Goal: Task Accomplishment & Management: Use online tool/utility

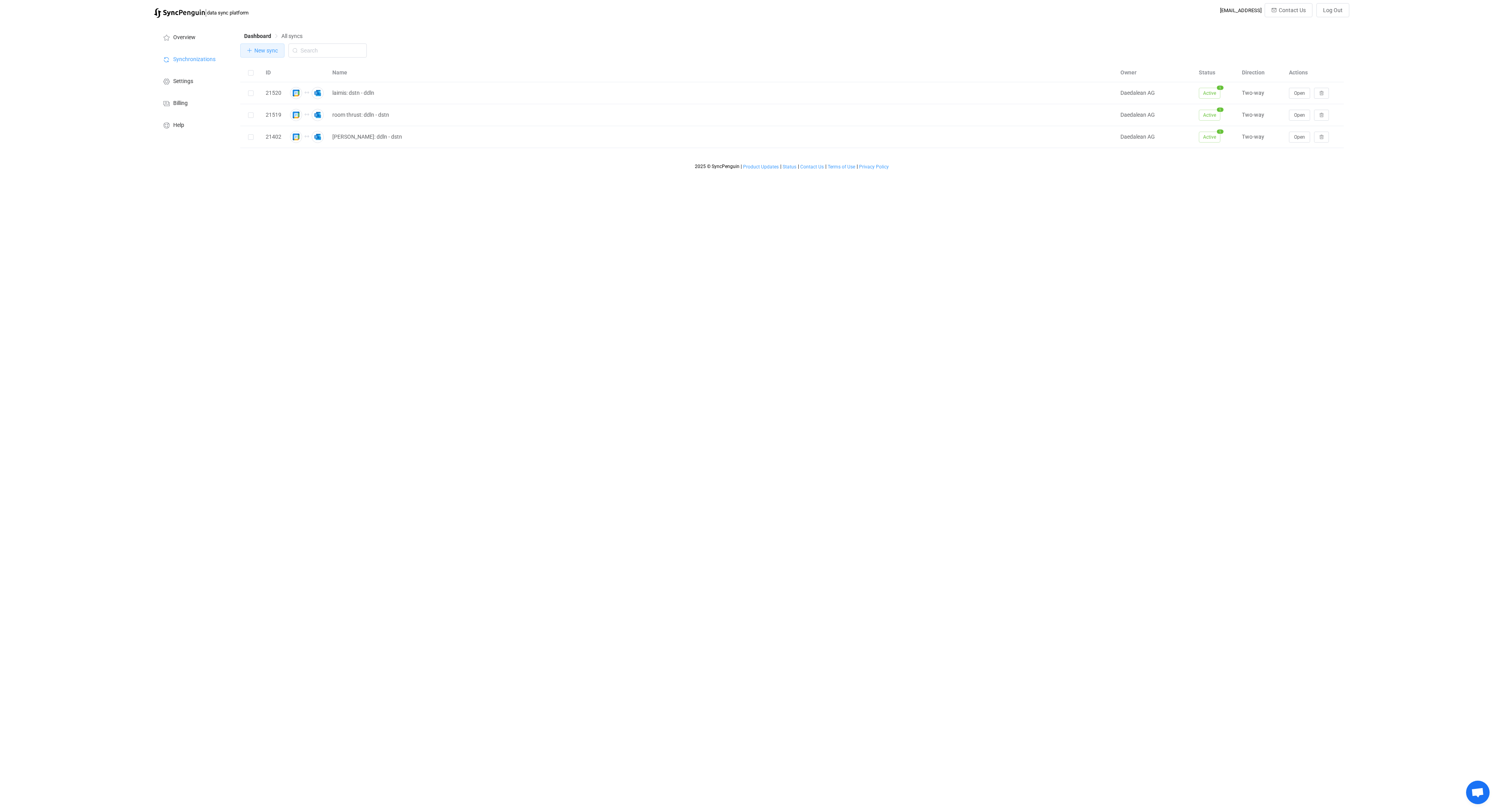
click at [250, 52] on icon "button" at bounding box center [249, 50] width 5 height 5
click at [174, 13] on img at bounding box center [180, 13] width 51 height 10
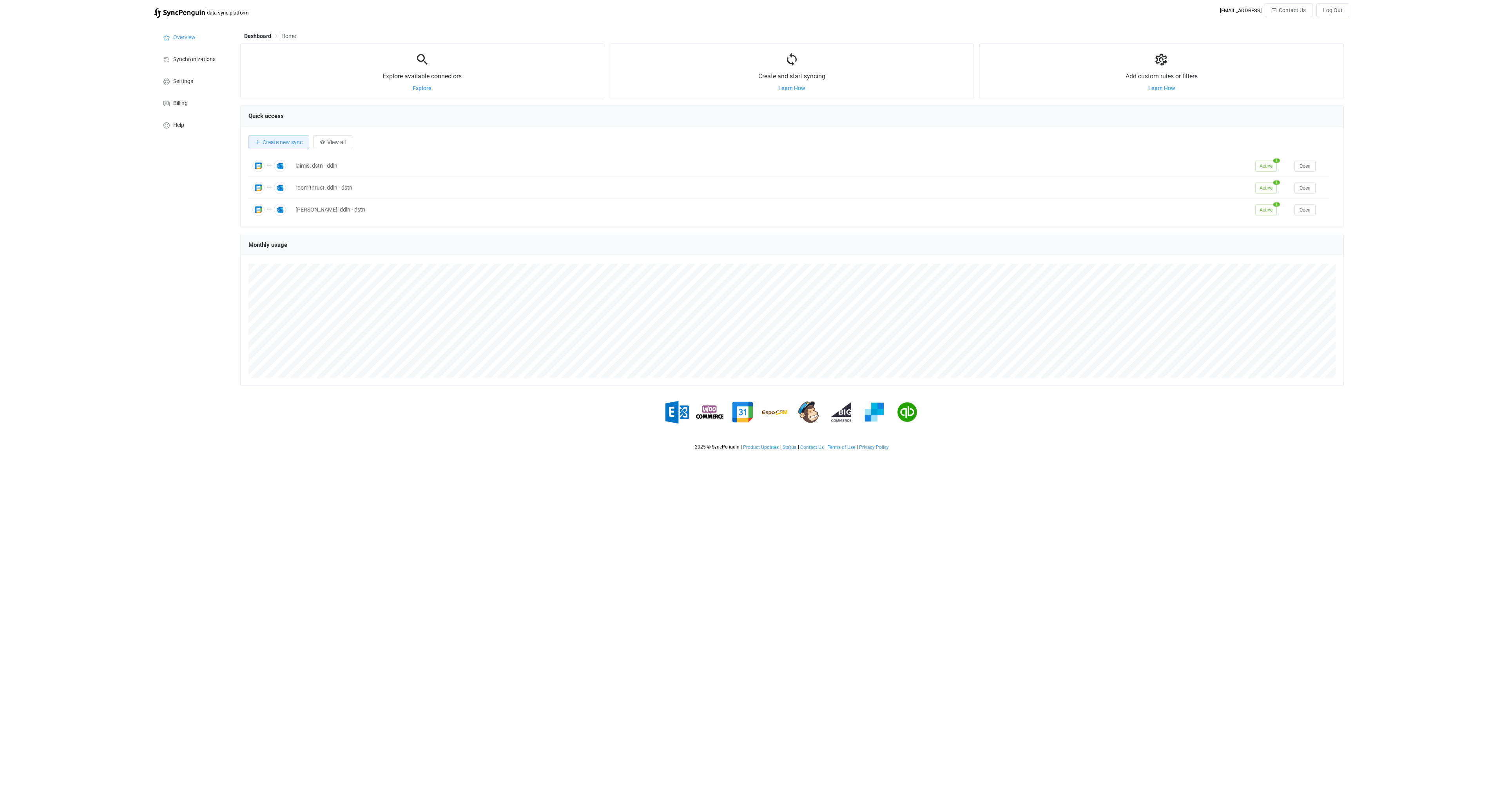
scroll to position [152, 1103]
click at [274, 145] on span "Create new sync" at bounding box center [282, 142] width 40 height 6
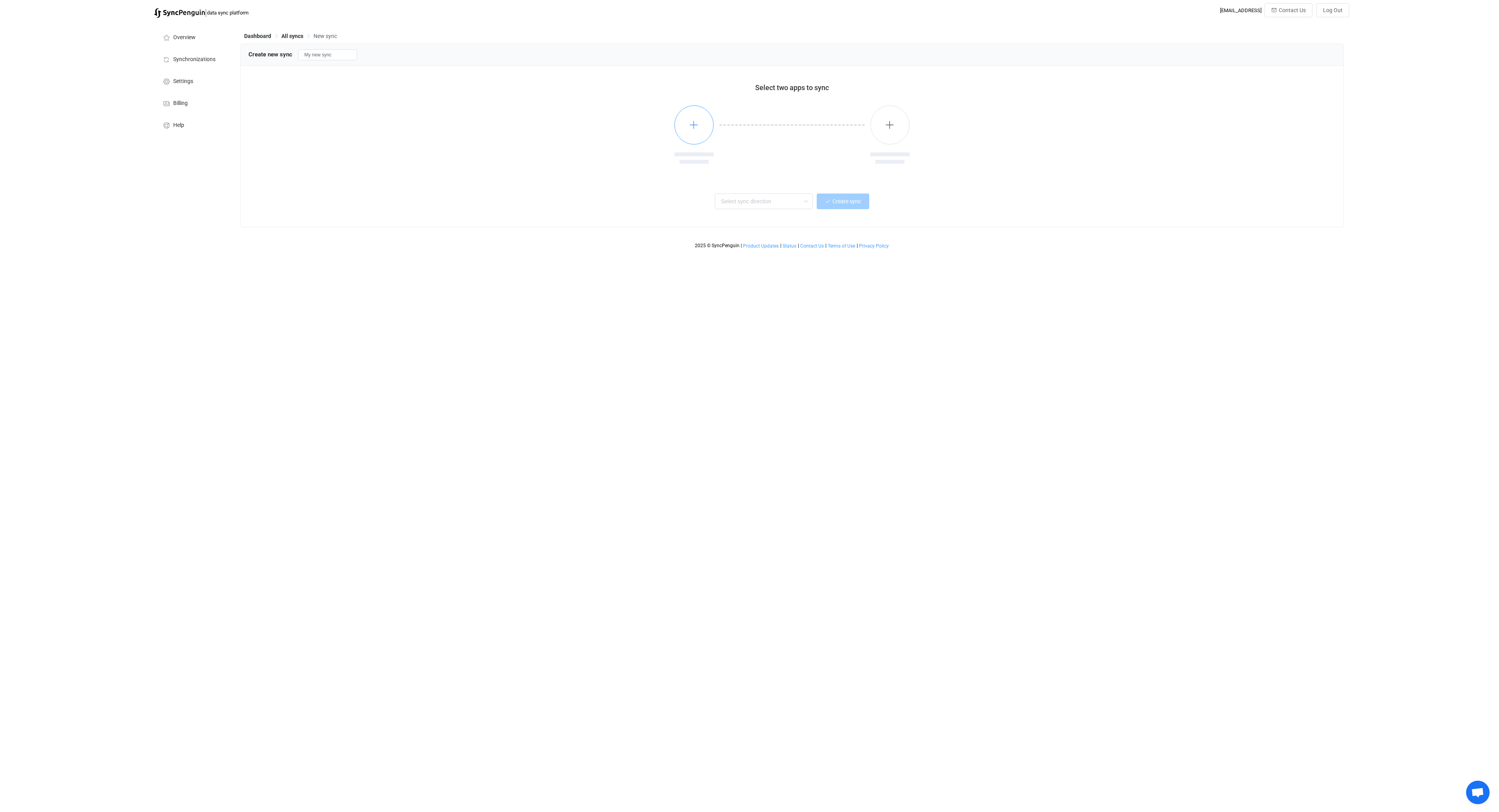
click at [690, 120] on icon "button" at bounding box center [694, 124] width 10 height 10
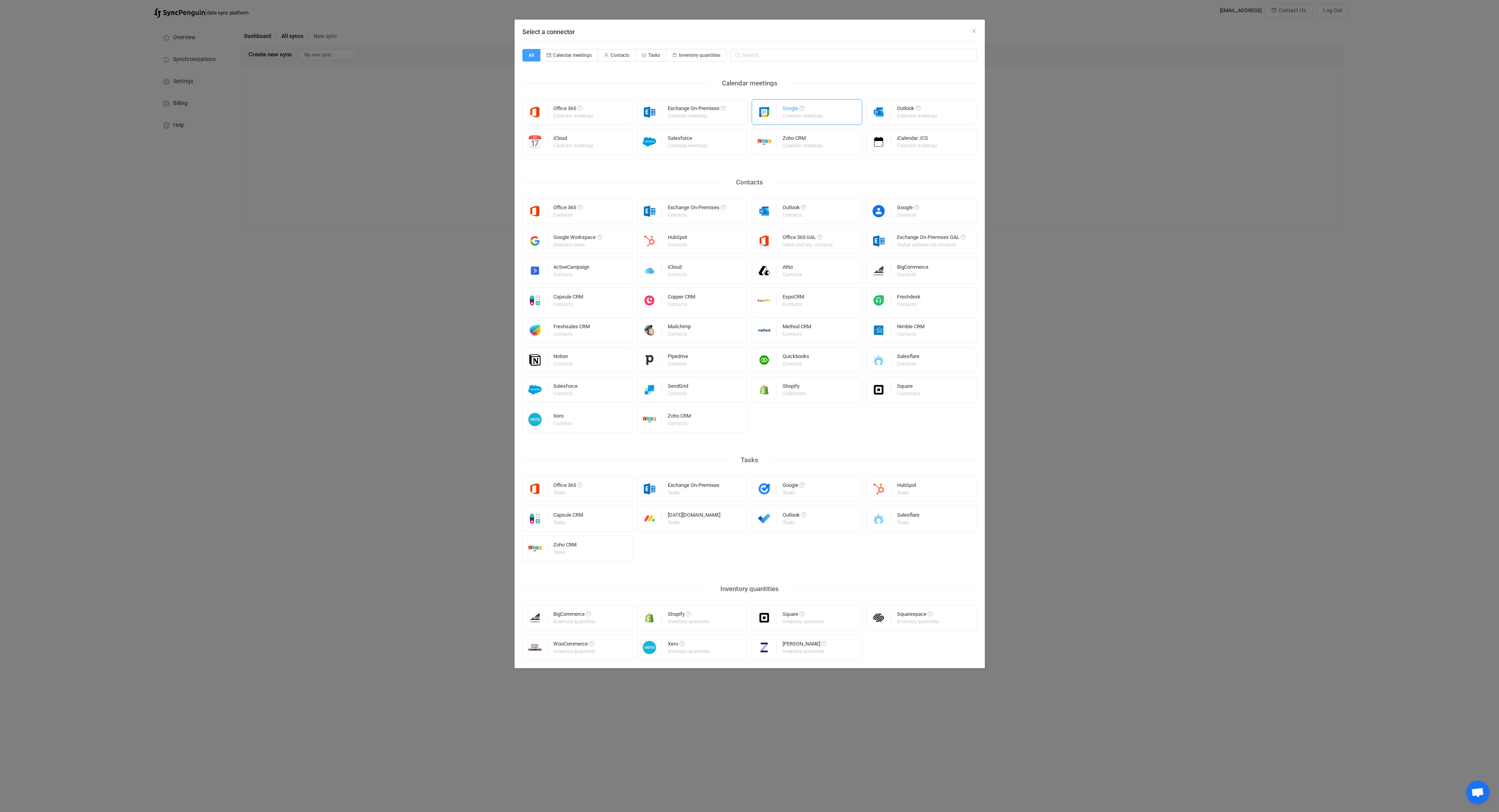
click at [793, 116] on div "Calendar meetings" at bounding box center [802, 116] width 40 height 5
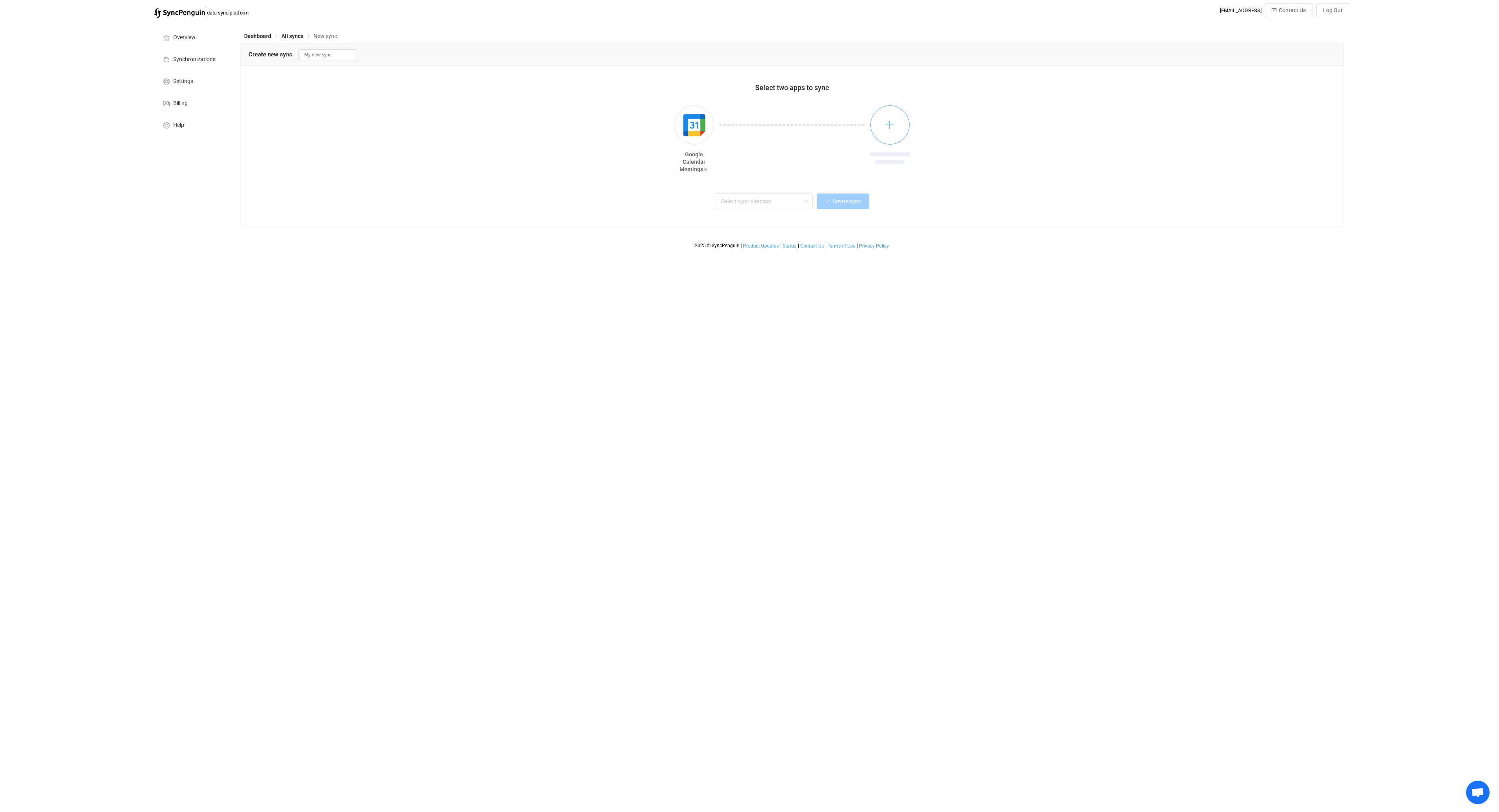
click at [882, 131] on button "button" at bounding box center [890, 124] width 39 height 39
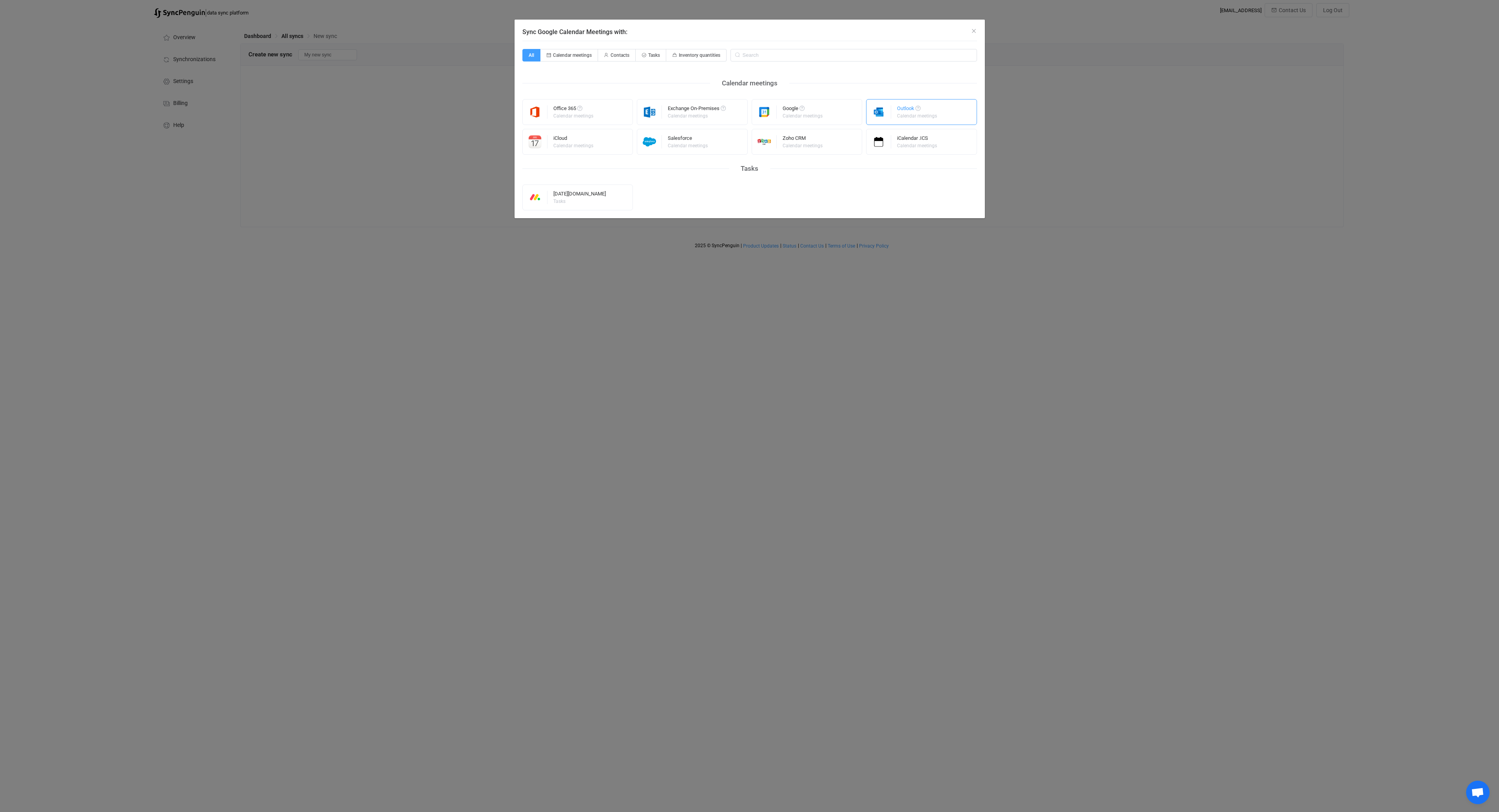
click at [914, 116] on div "Calendar meetings" at bounding box center [917, 116] width 40 height 5
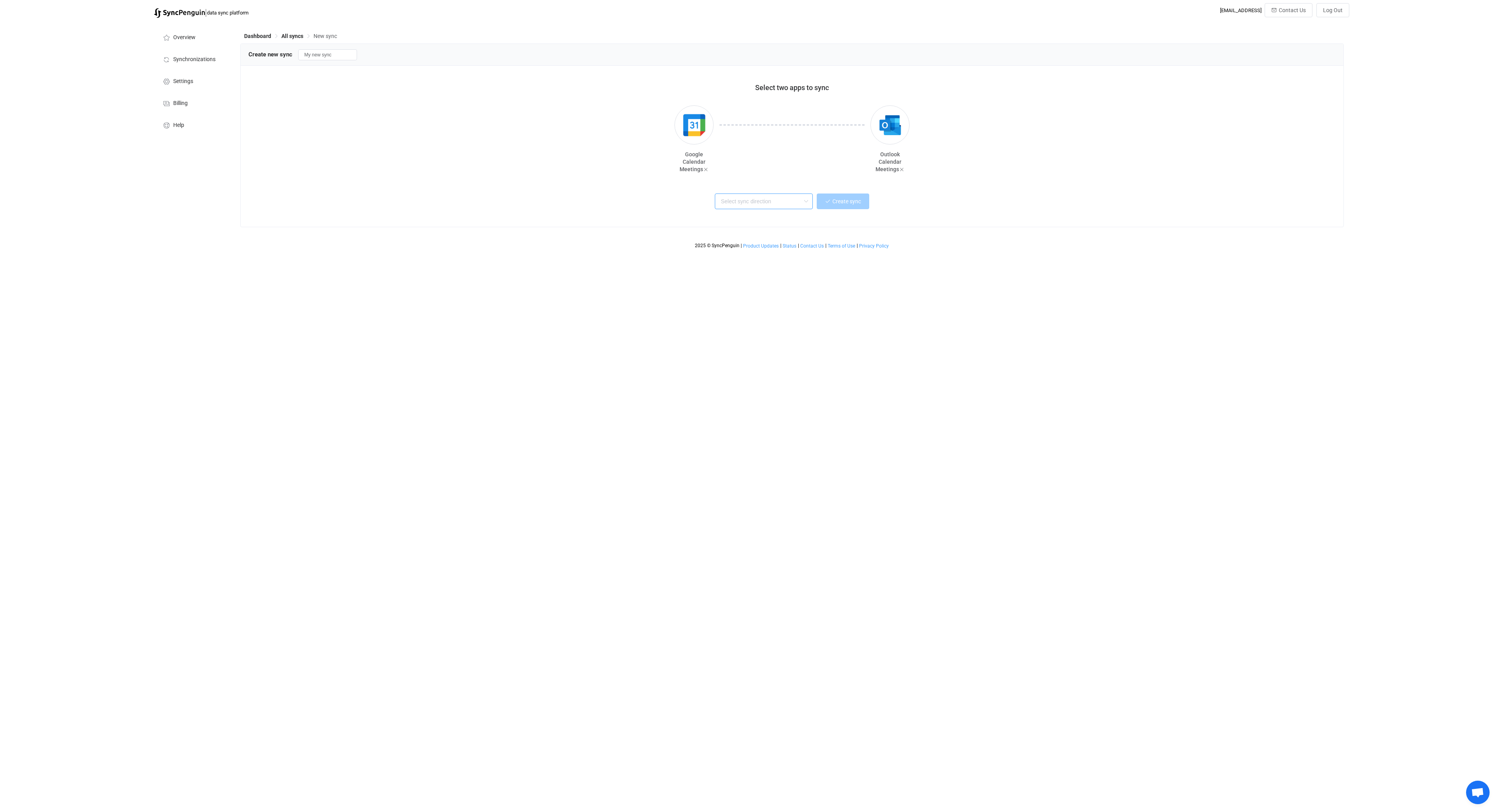
click at [766, 202] on input "text" at bounding box center [763, 201] width 98 height 16
click at [762, 227] on span "One or multiple two-way syncs" at bounding box center [756, 230] width 68 height 9
type input "Two-way"
click at [334, 57] on input "My new sync" at bounding box center [328, 55] width 59 height 11
drag, startPoint x: 342, startPoint y: 55, endPoint x: 300, endPoint y: 53, distance: 42.0
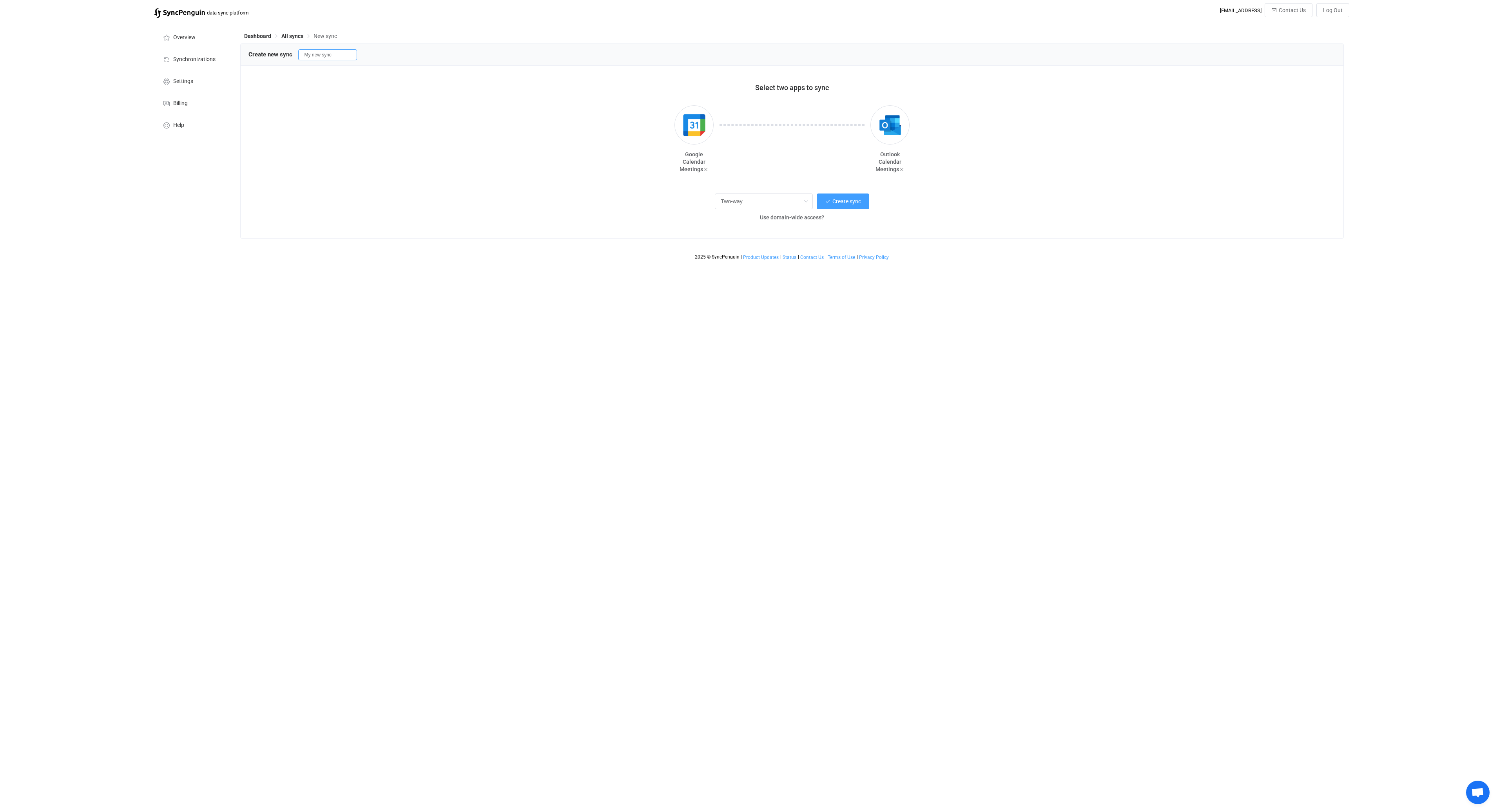
click at [300, 53] on input "My new sync" at bounding box center [328, 55] width 59 height 11
type input "[PERSON_NAME]: ddln - dstn"
click at [831, 204] on div "If creating multiple syncs, simplify the set up through domain-wide access" at bounding box center [793, 203] width 164 height 13
click at [852, 204] on span "Create sync" at bounding box center [846, 201] width 29 height 6
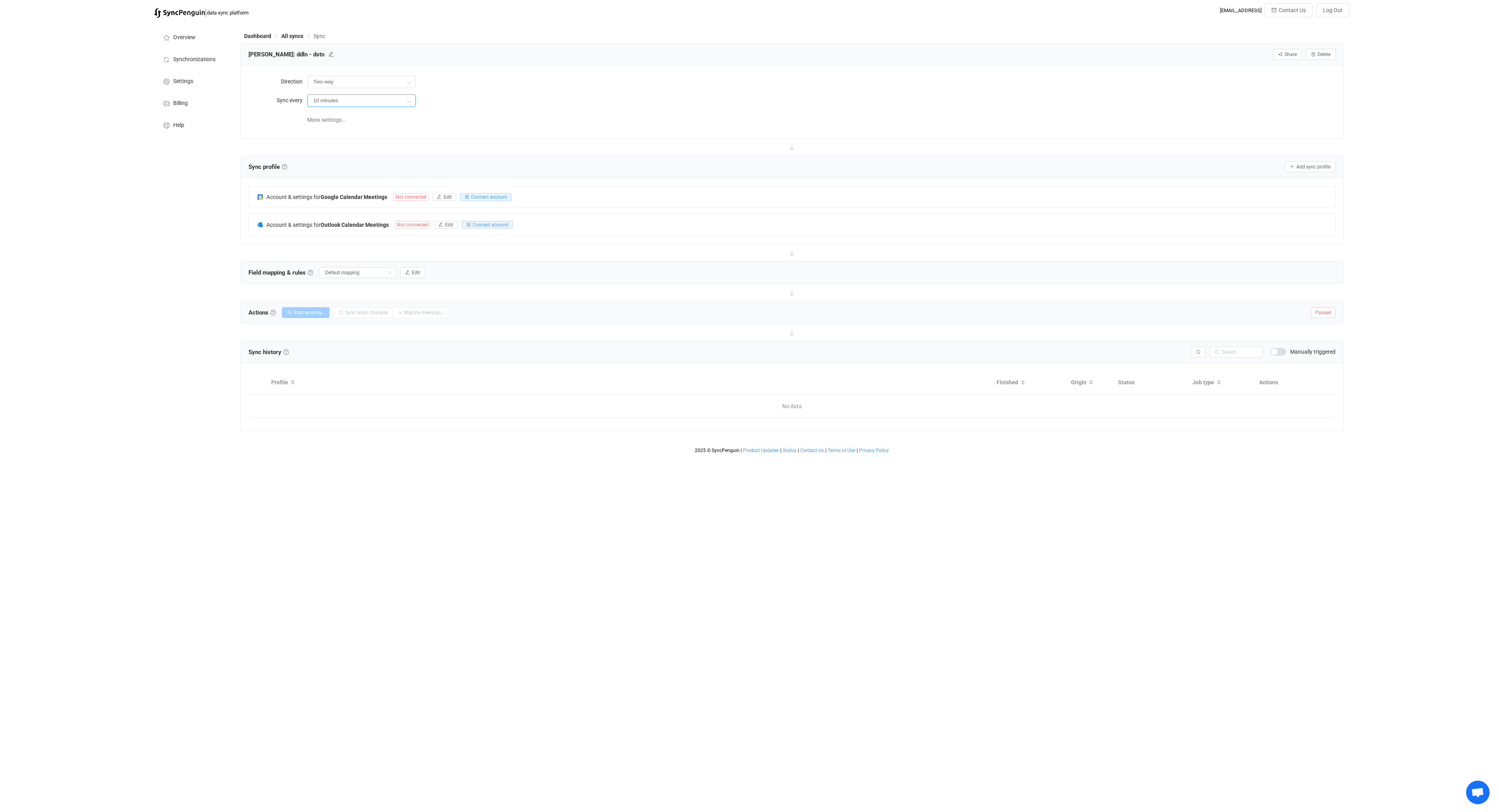
click at [376, 97] on input "10 minutes" at bounding box center [361, 101] width 109 height 13
click at [363, 141] on li "1 hour" at bounding box center [364, 145] width 113 height 13
type input "1 hour"
click at [518, 115] on div "More settings..." at bounding box center [821, 119] width 1028 height 16
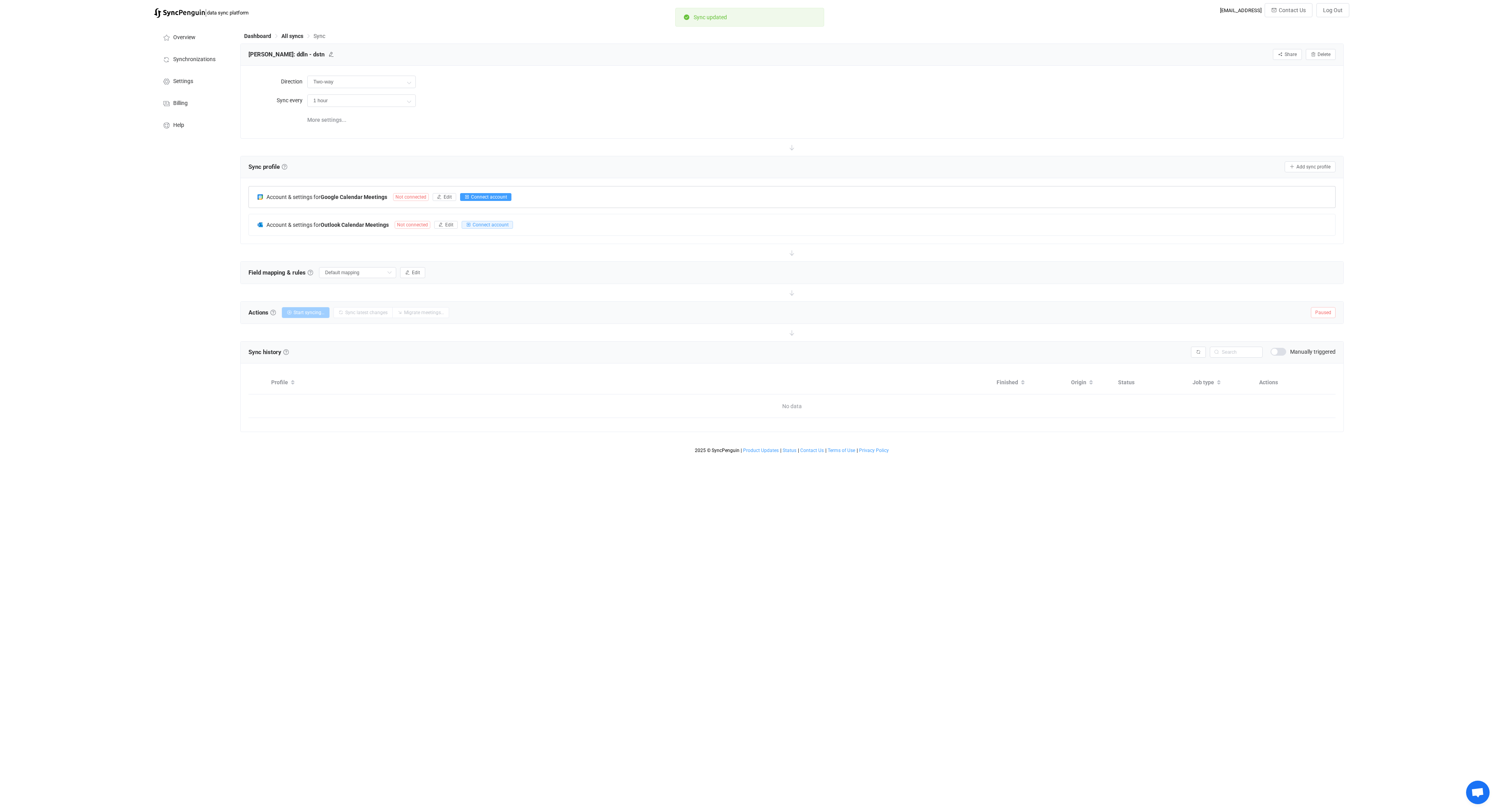
click at [481, 200] on button "Connect account" at bounding box center [486, 197] width 51 height 8
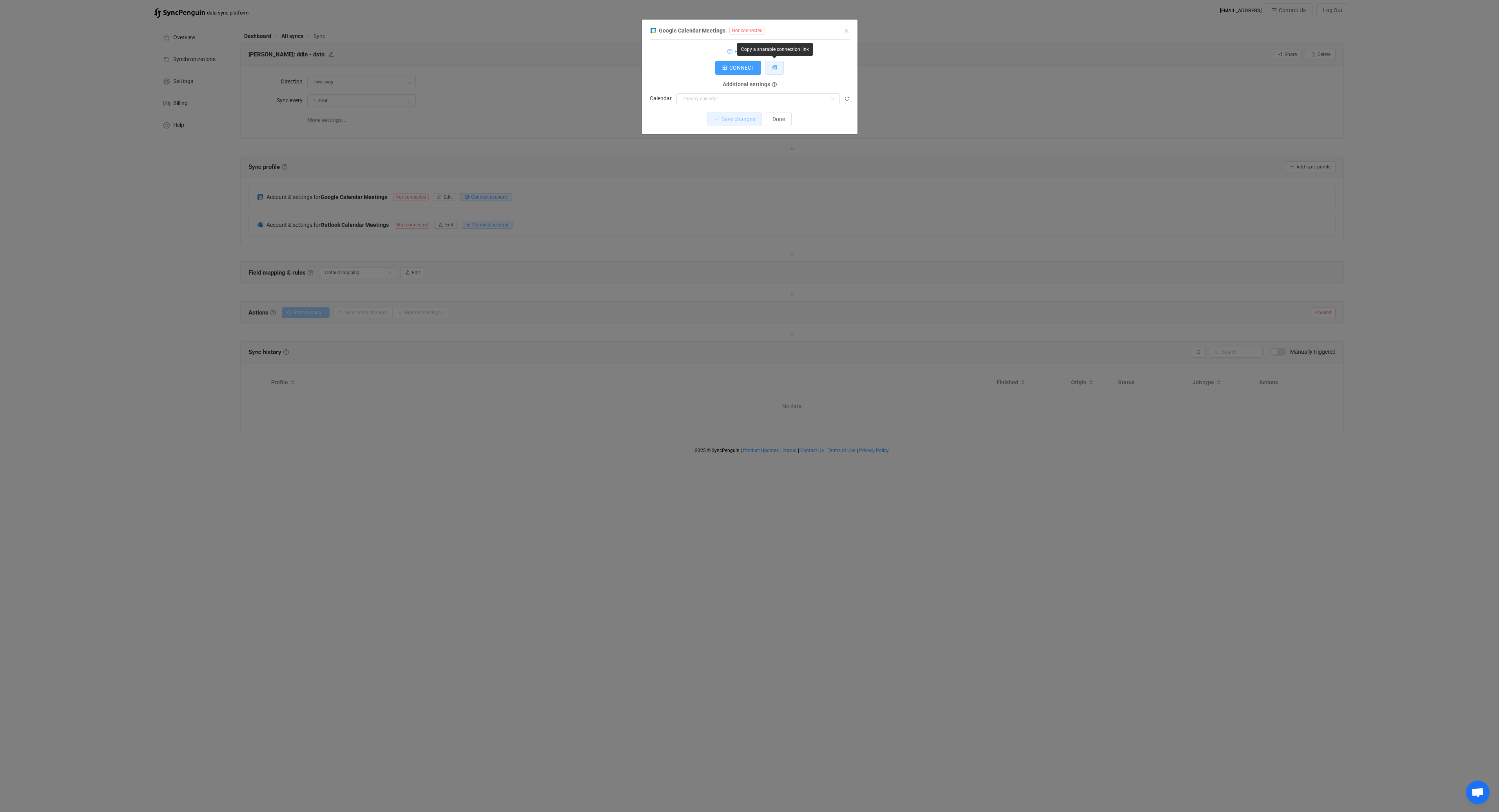
click at [777, 69] on button "dialog" at bounding box center [775, 67] width 19 height 14
click at [782, 119] on span "Done" at bounding box center [779, 119] width 13 height 6
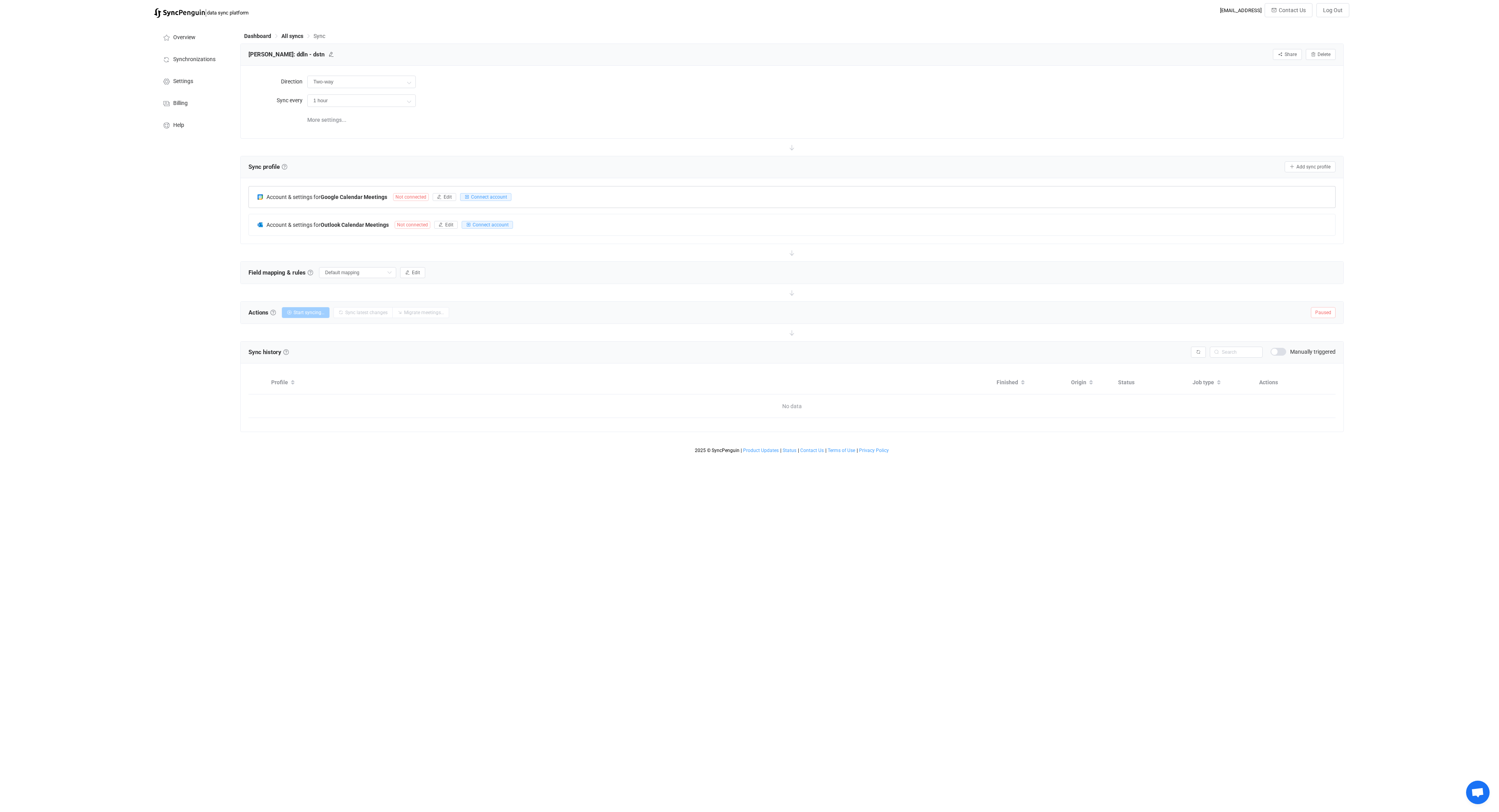
click at [542, 200] on div "Account & settings for Google Calendar Meetings Not connected Edit Connect acco…" at bounding box center [792, 197] width 1086 height 21
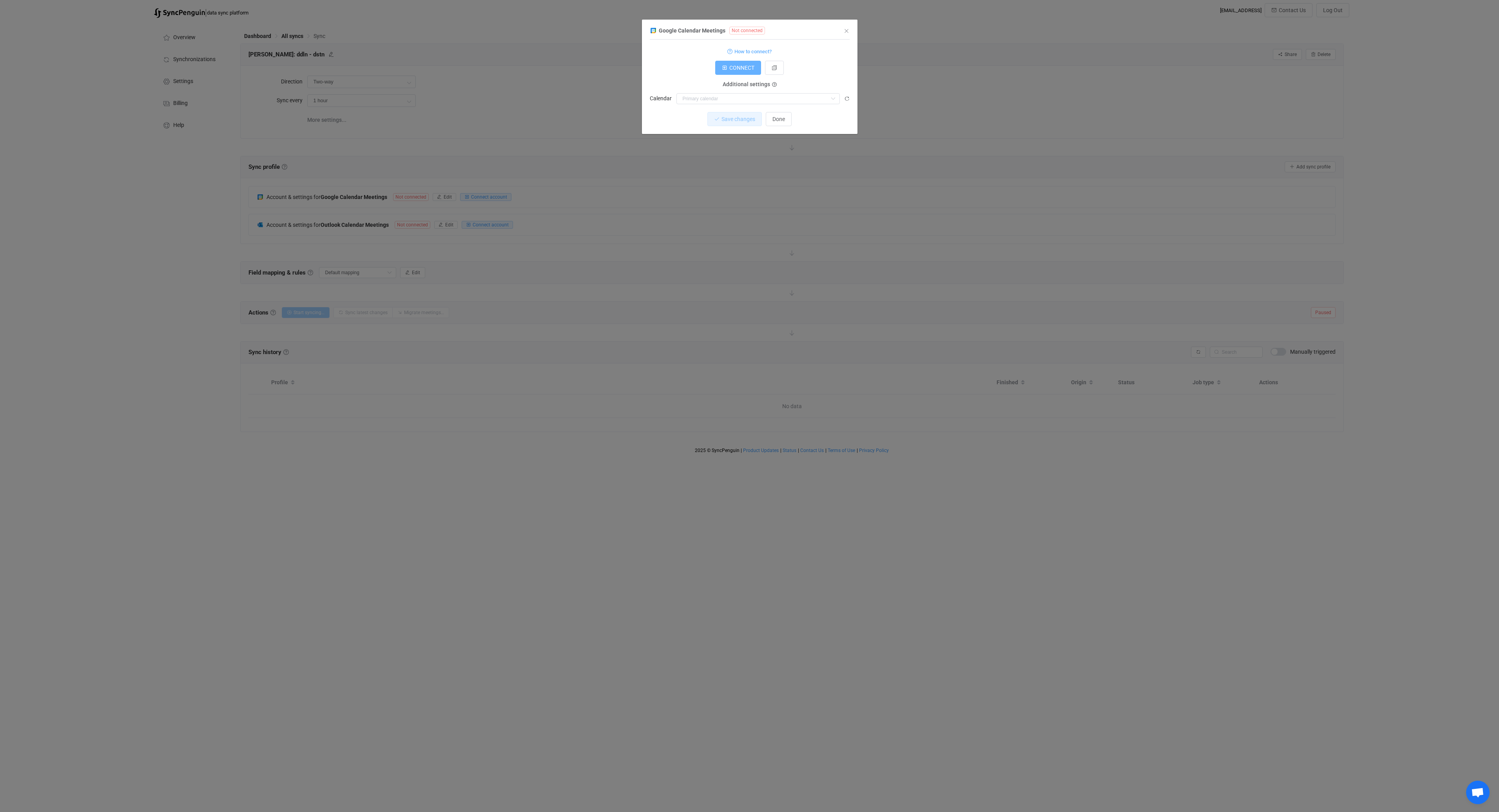
click at [747, 72] on button "CONNECT" at bounding box center [738, 67] width 46 height 14
click at [763, 31] on icon "dialog" at bounding box center [765, 30] width 5 height 5
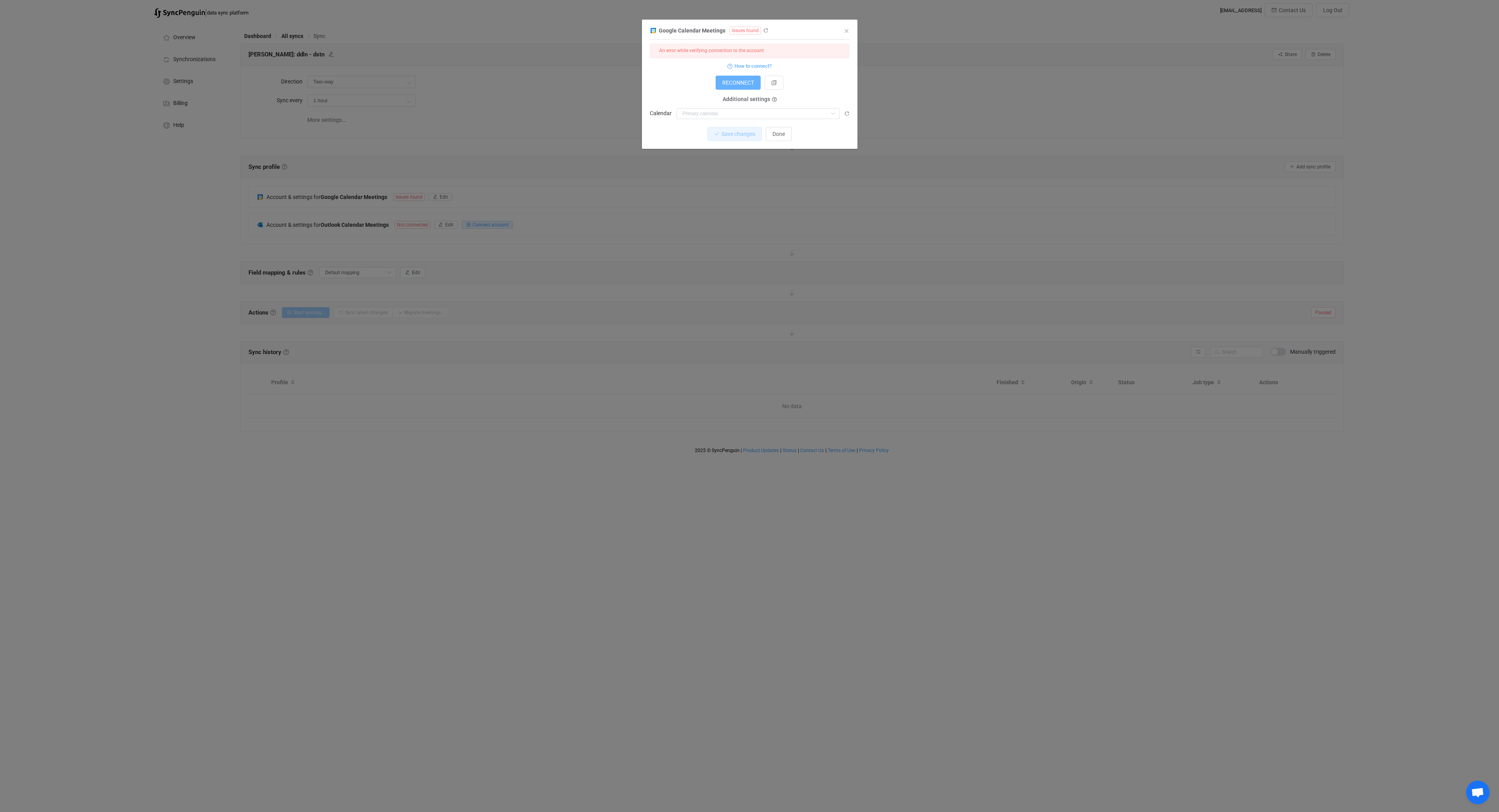
click at [747, 86] on button "RECONNECT" at bounding box center [738, 83] width 45 height 14
click at [763, 30] on icon "dialog" at bounding box center [765, 30] width 5 height 5
click at [847, 112] on icon "dialog" at bounding box center [847, 113] width 5 height 5
click at [783, 132] on span "Done" at bounding box center [779, 134] width 13 height 6
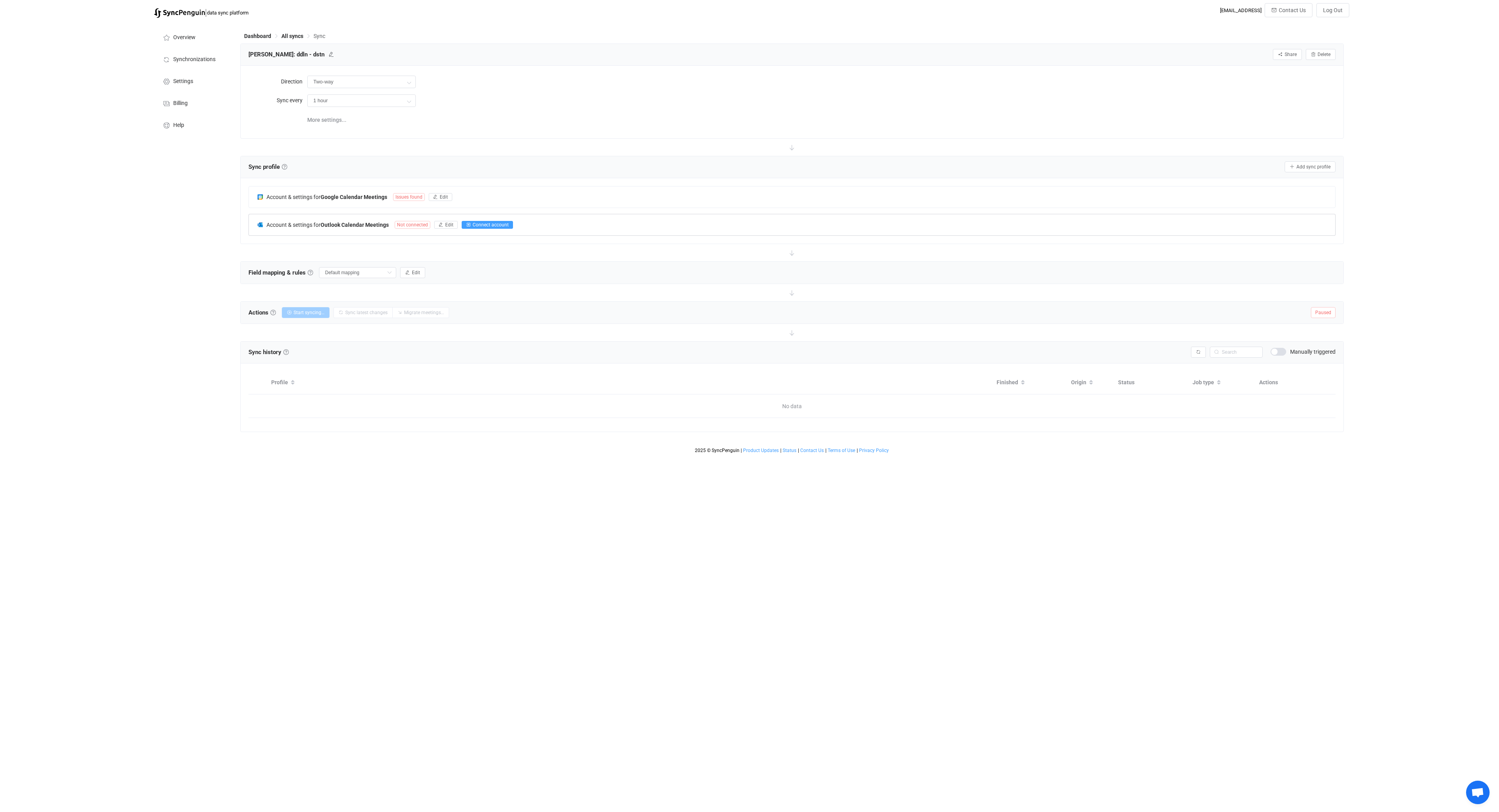
click at [486, 227] on span "Connect account" at bounding box center [491, 225] width 36 height 5
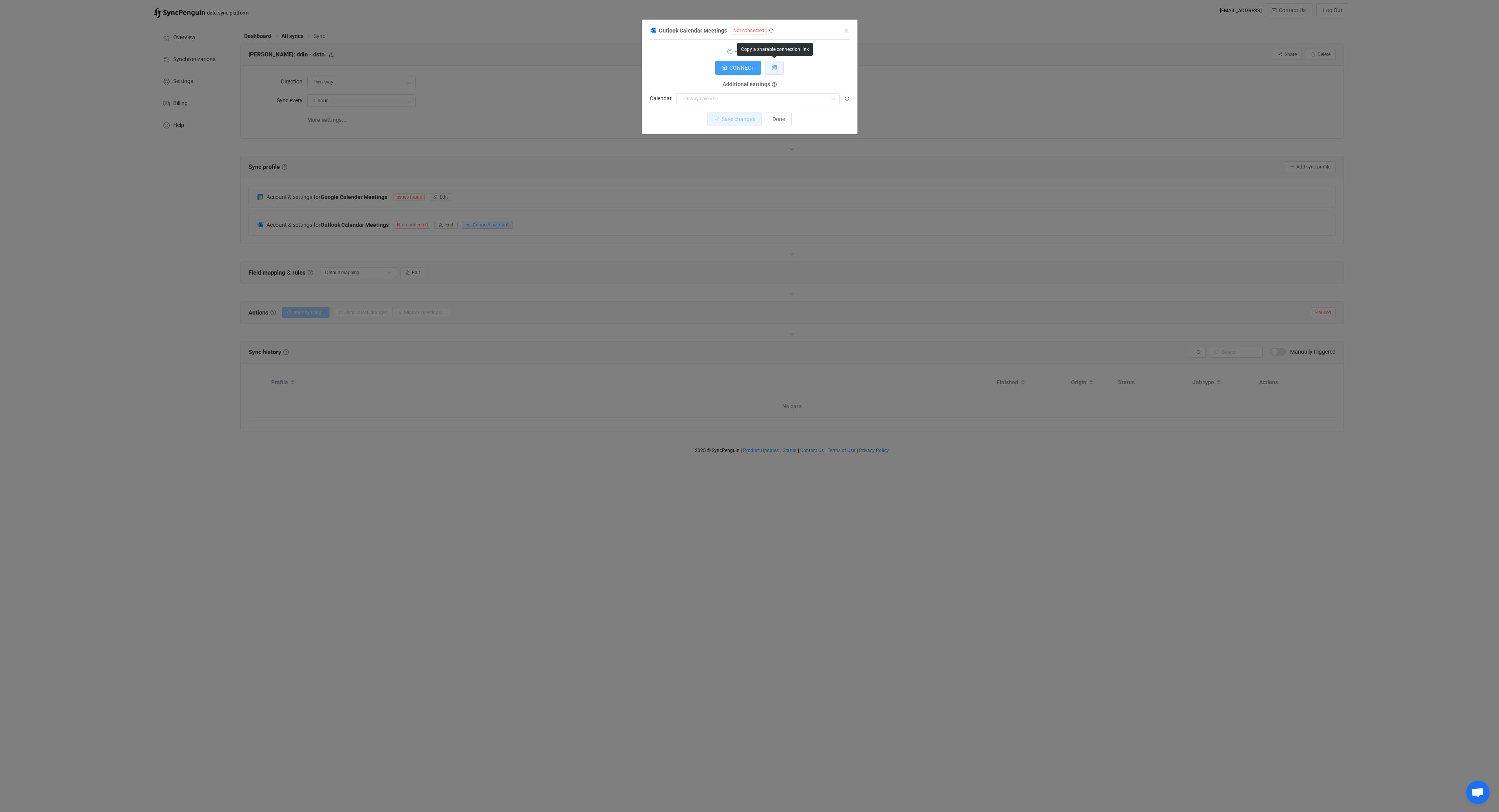
click at [772, 67] on icon "dialog" at bounding box center [774, 67] width 5 height 5
click at [769, 30] on icon "dialog" at bounding box center [771, 30] width 5 height 5
click at [787, 119] on button "Done" at bounding box center [779, 119] width 26 height 14
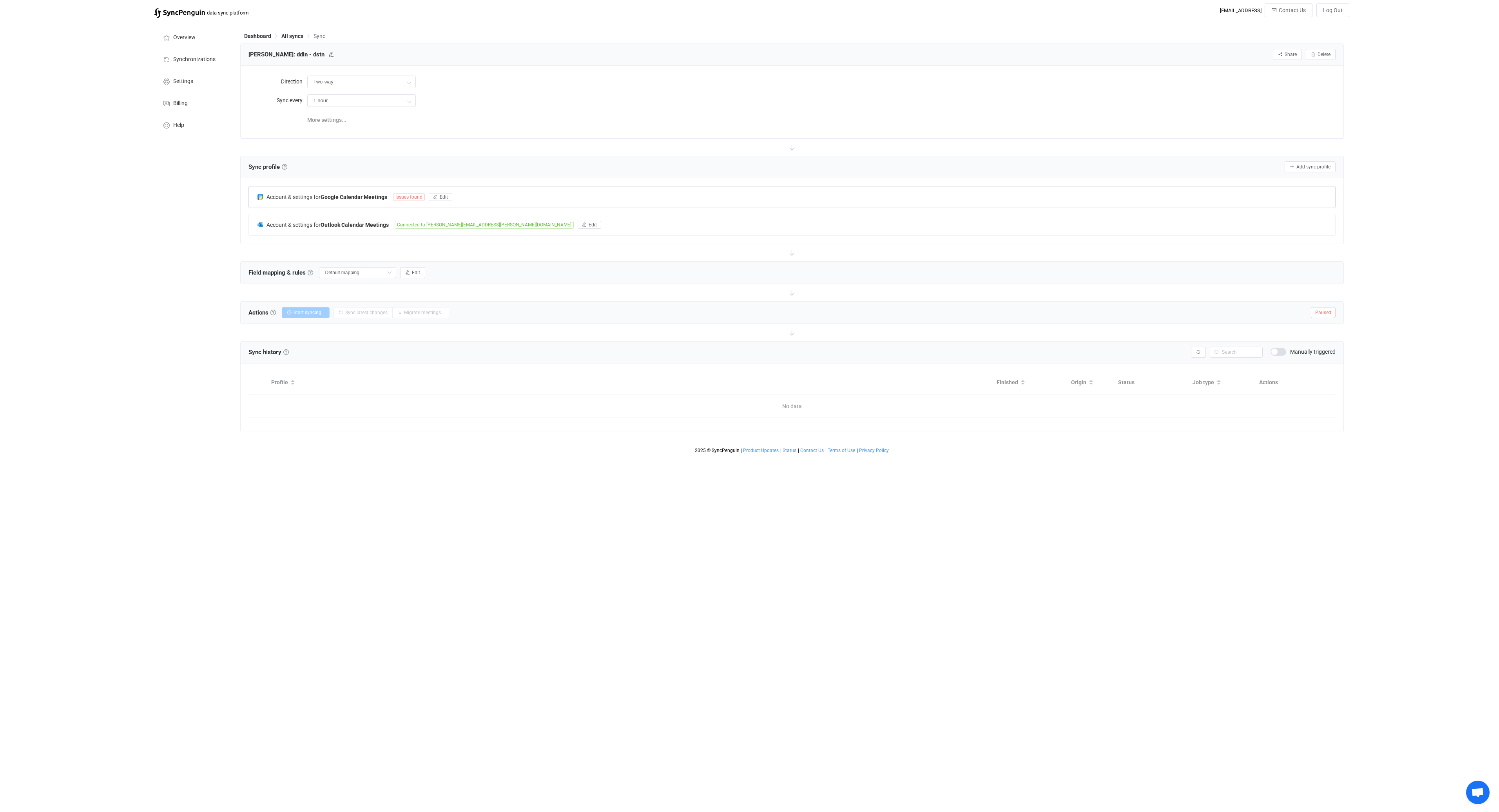
click at [397, 195] on span "Issues found" at bounding box center [409, 197] width 32 height 8
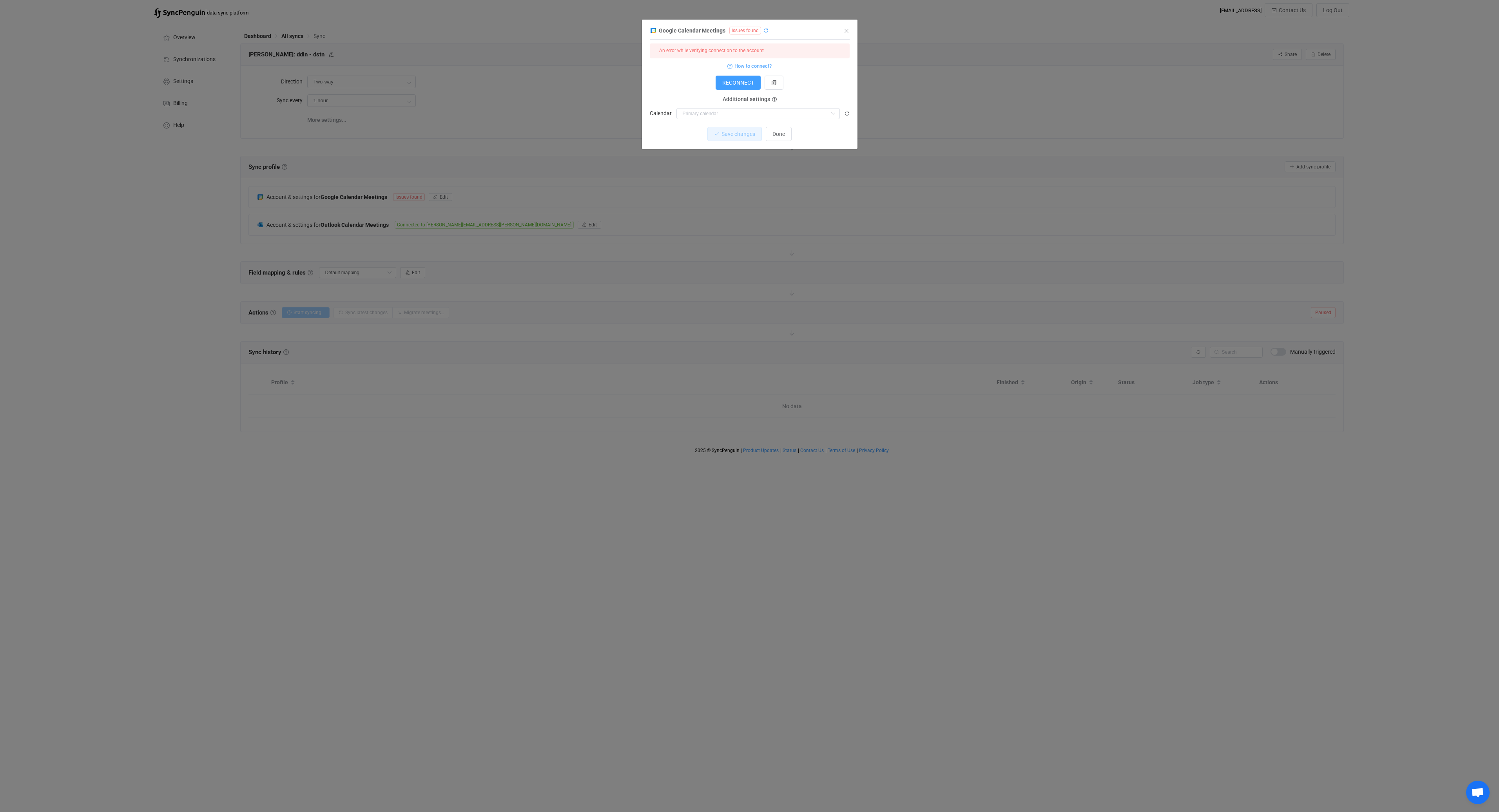
click at [764, 32] on icon "dialog" at bounding box center [765, 30] width 5 height 5
click at [777, 135] on span "Done" at bounding box center [779, 134] width 13 height 6
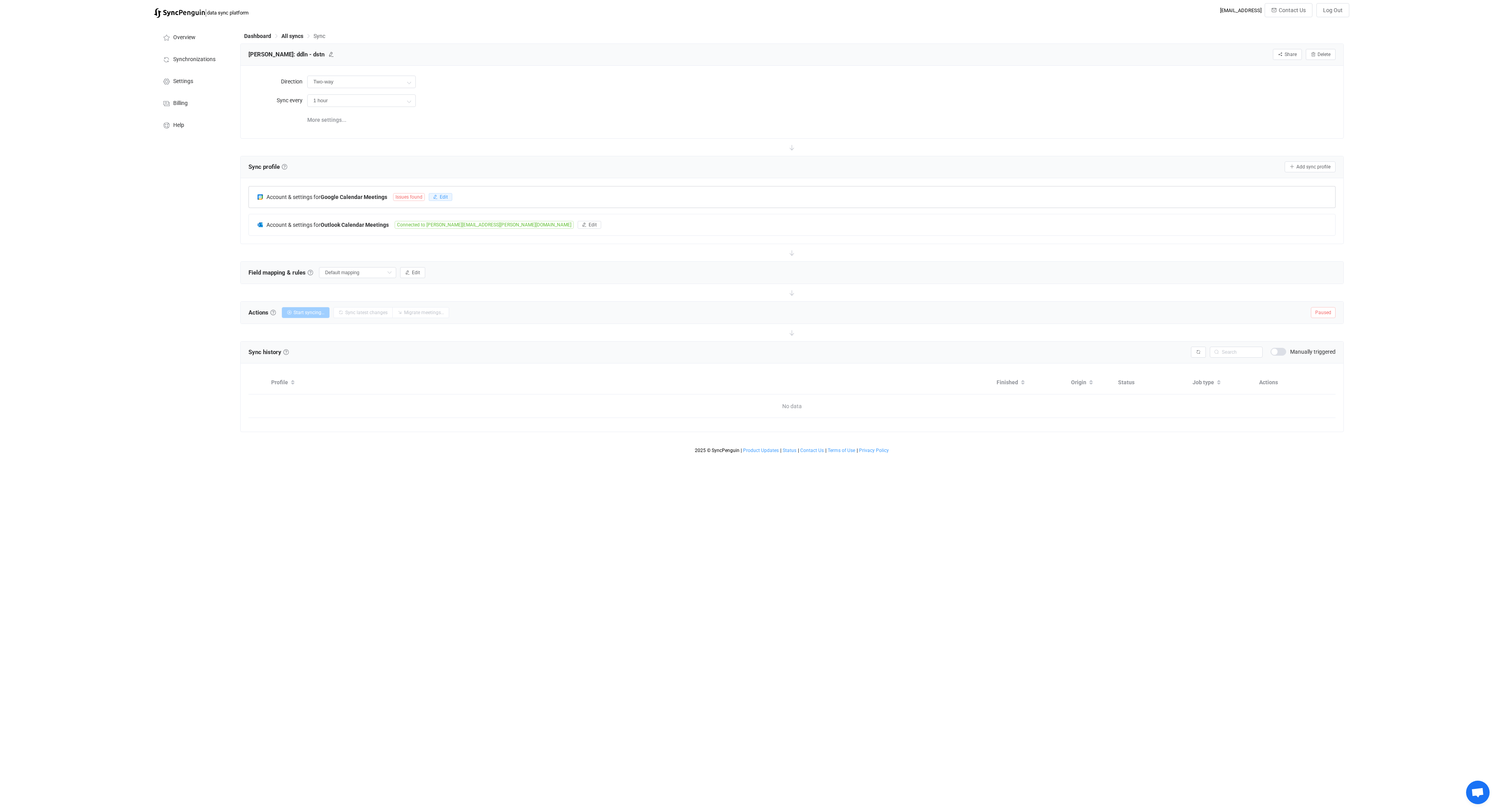
click at [442, 198] on span "Edit" at bounding box center [444, 197] width 8 height 5
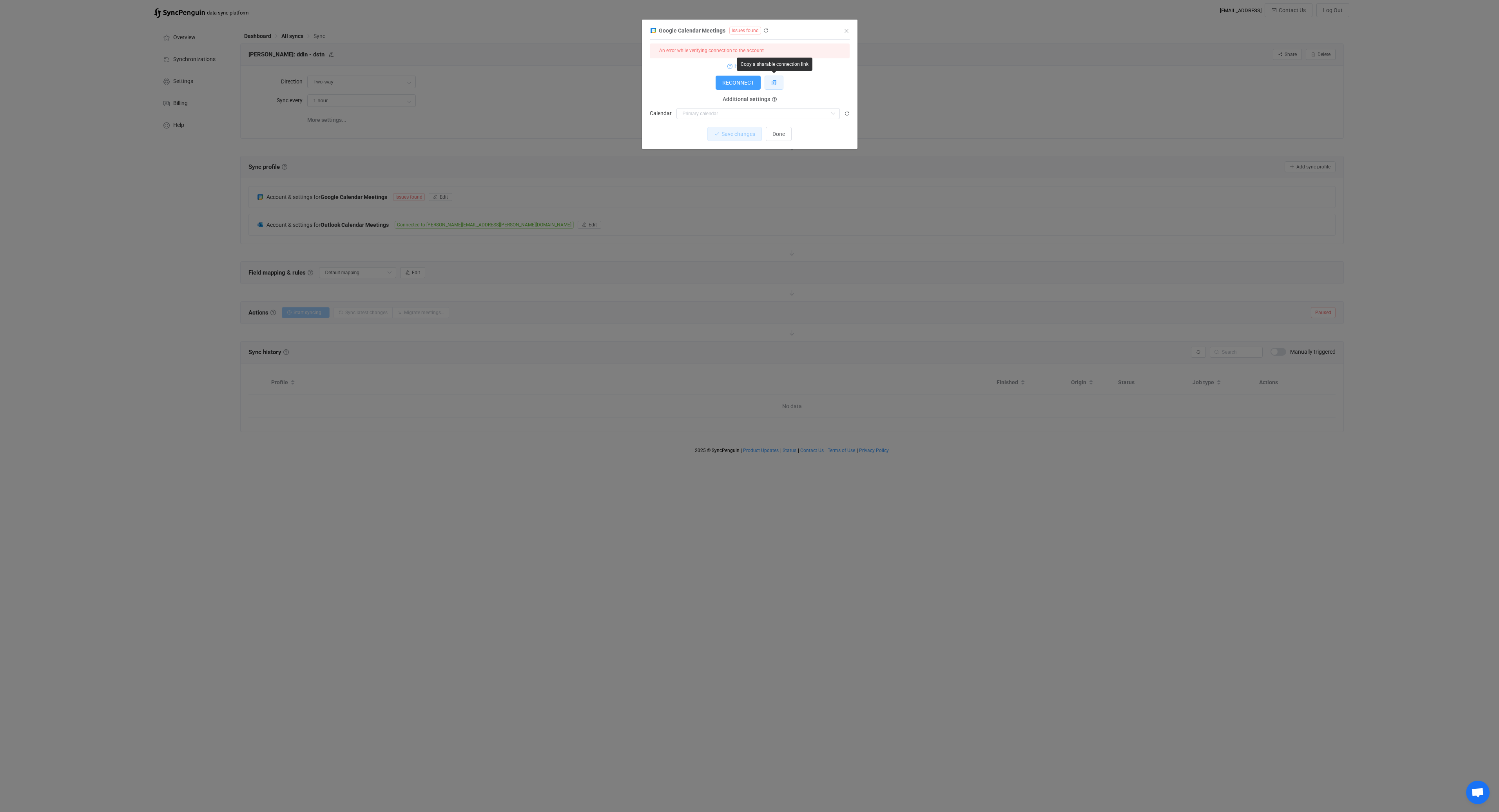
click at [769, 86] on button "dialog" at bounding box center [774, 83] width 19 height 14
click at [766, 30] on icon "dialog" at bounding box center [765, 30] width 5 height 5
click at [787, 119] on button "Done" at bounding box center [779, 119] width 26 height 14
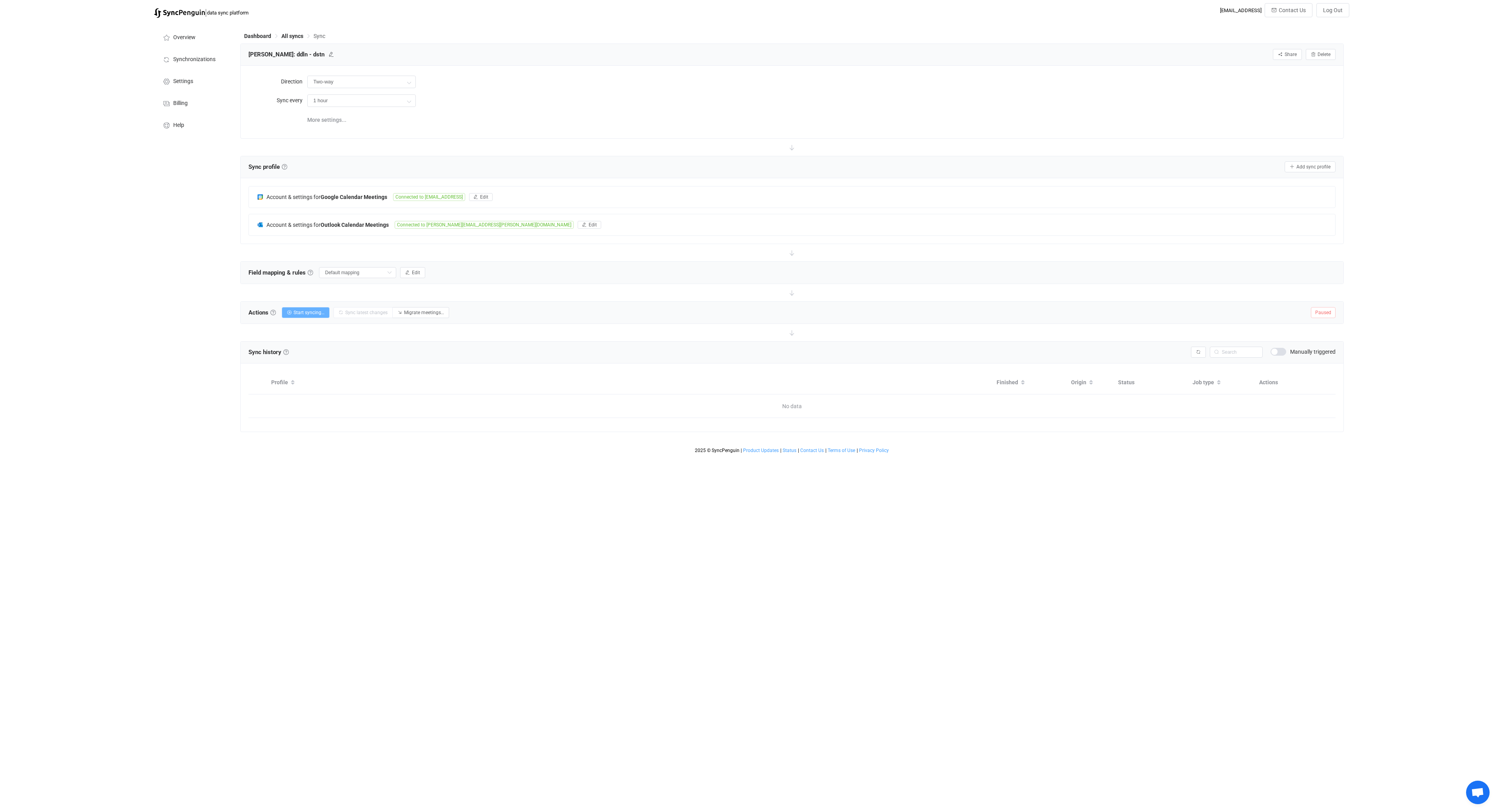
click at [326, 317] on button "Start syncing…" at bounding box center [306, 312] width 48 height 11
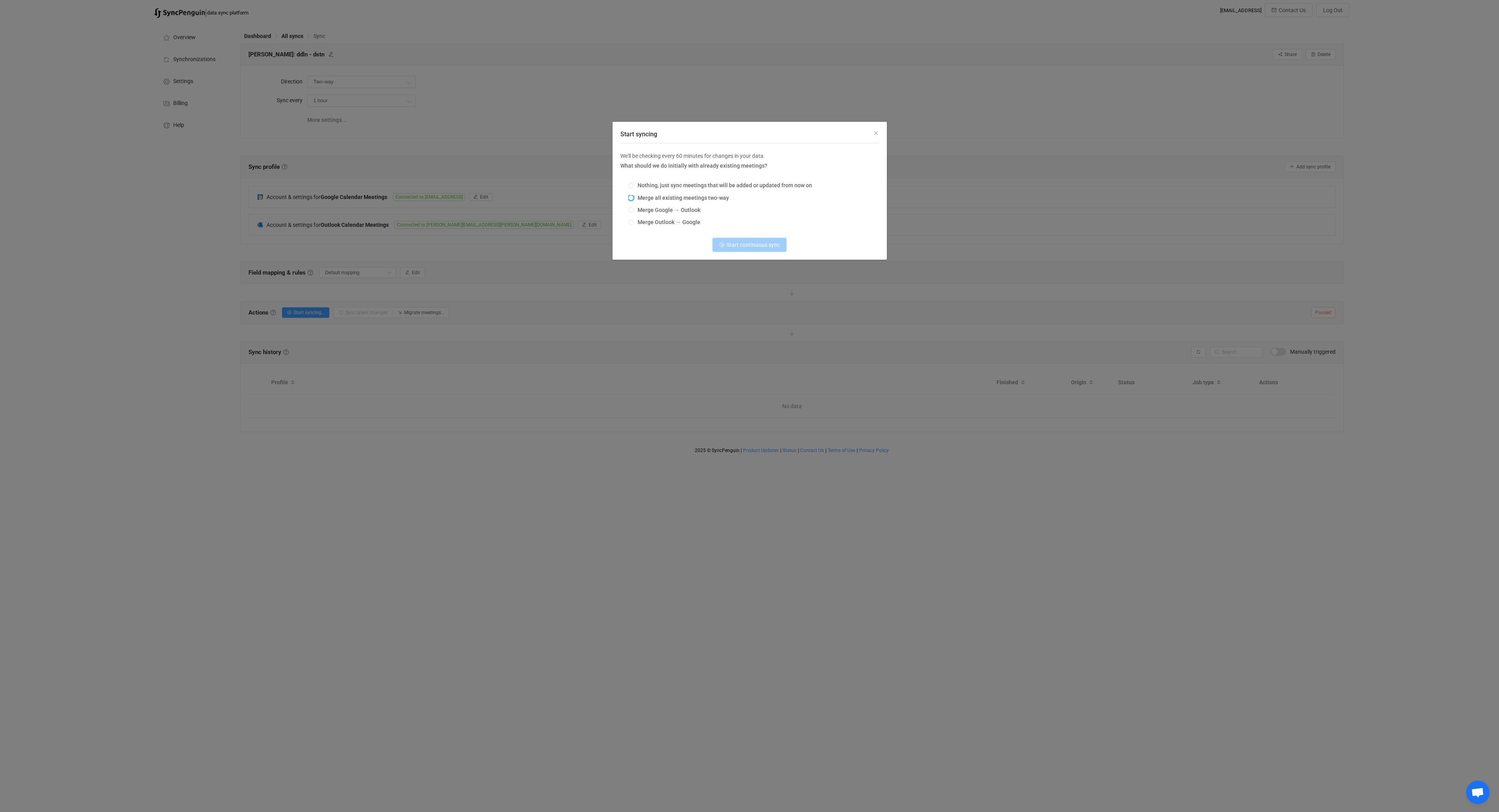
click at [631, 197] on span "Start syncing" at bounding box center [631, 197] width 5 height 5
click at [631, 197] on input "Merge all existing meetings two-way" at bounding box center [631, 198] width 5 height 6
radio input "true"
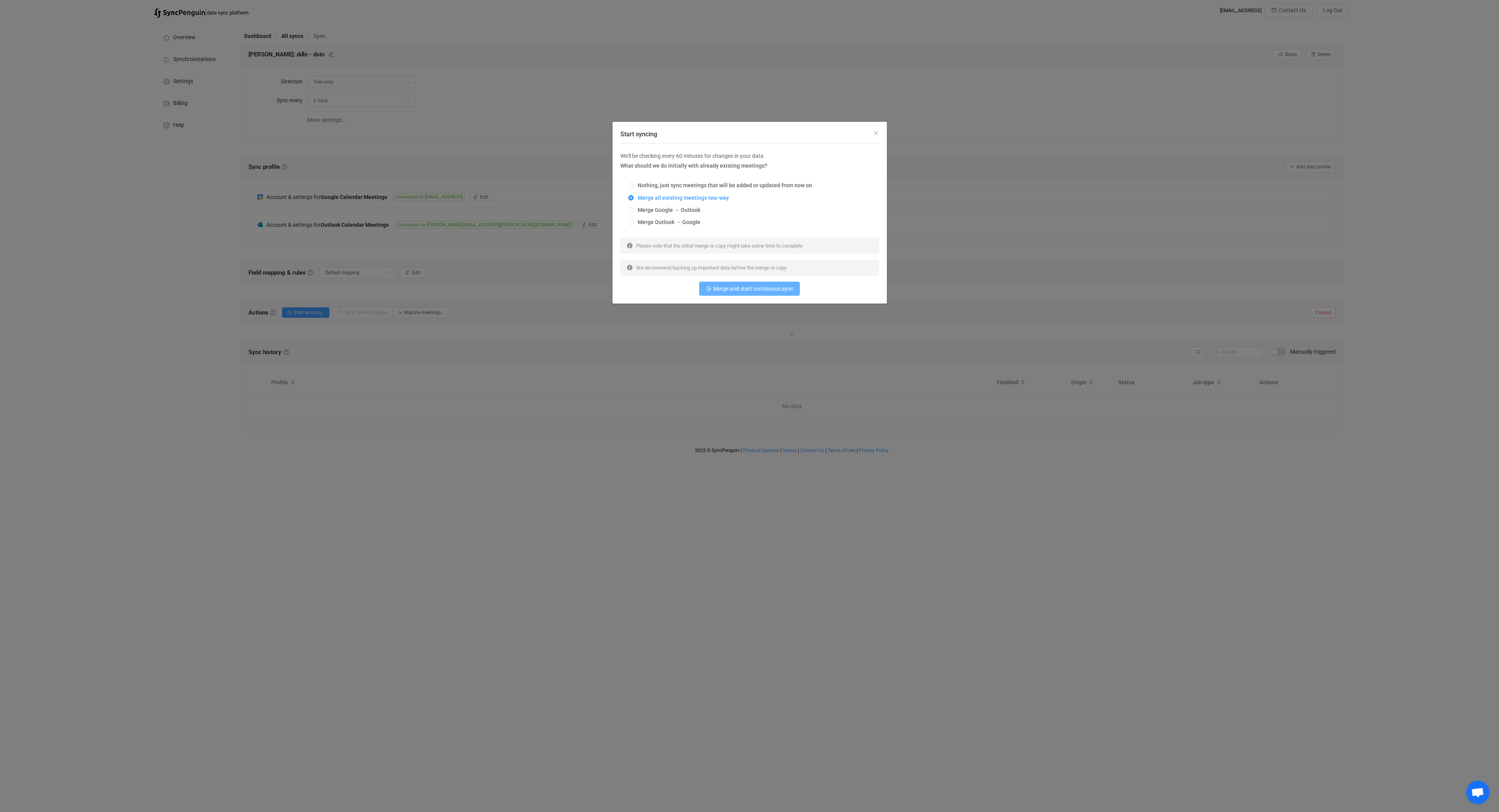
click at [760, 293] on button "Merge and start continuous sync" at bounding box center [749, 289] width 101 height 14
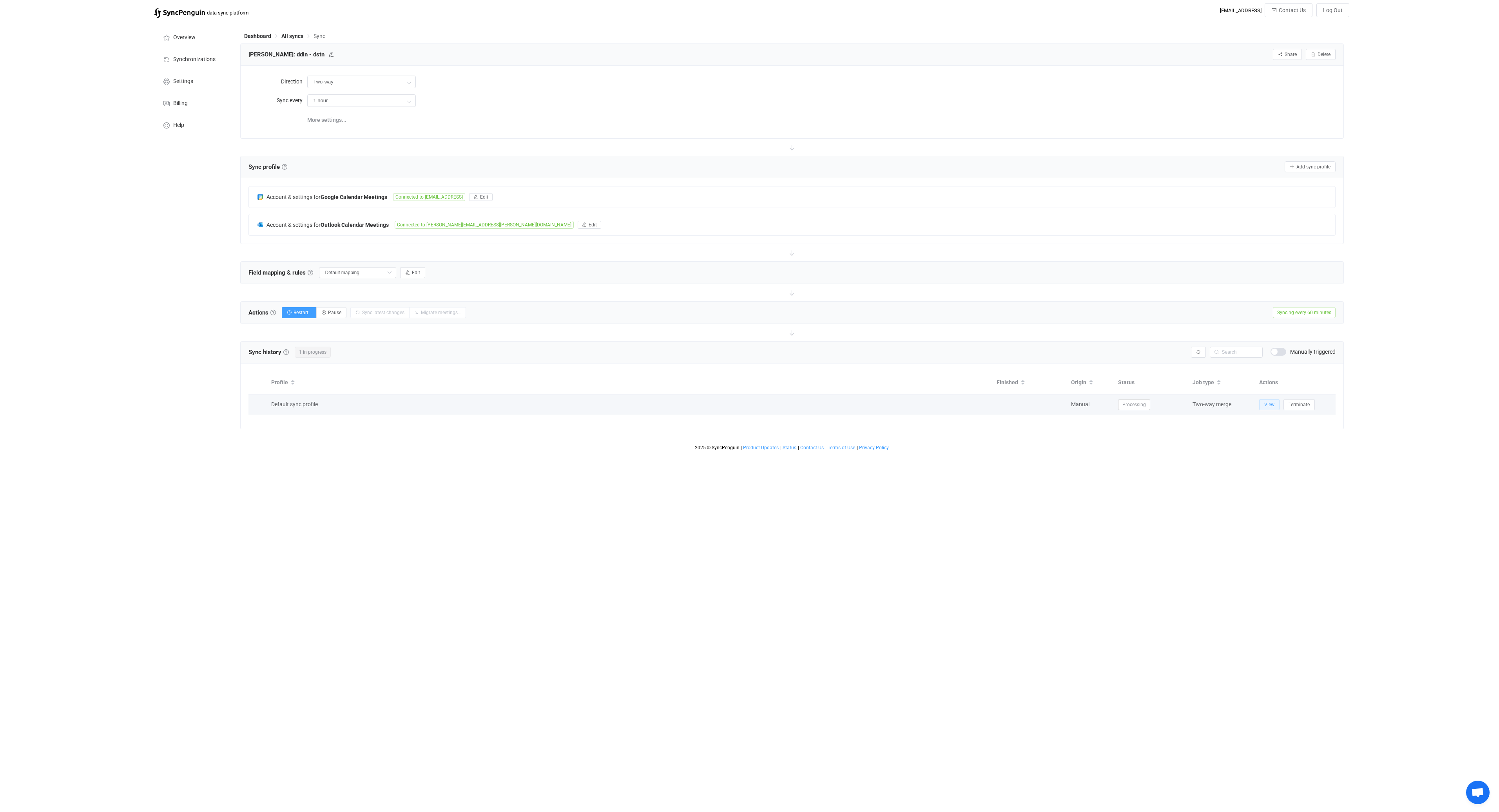
click at [1267, 408] on button "View" at bounding box center [1269, 404] width 20 height 11
click at [1264, 408] on button "View" at bounding box center [1269, 404] width 20 height 11
click at [408, 103] on icon at bounding box center [409, 101] width 10 height 16
click at [364, 197] on li "12 hours" at bounding box center [364, 198] width 113 height 13
type input "12 hours"
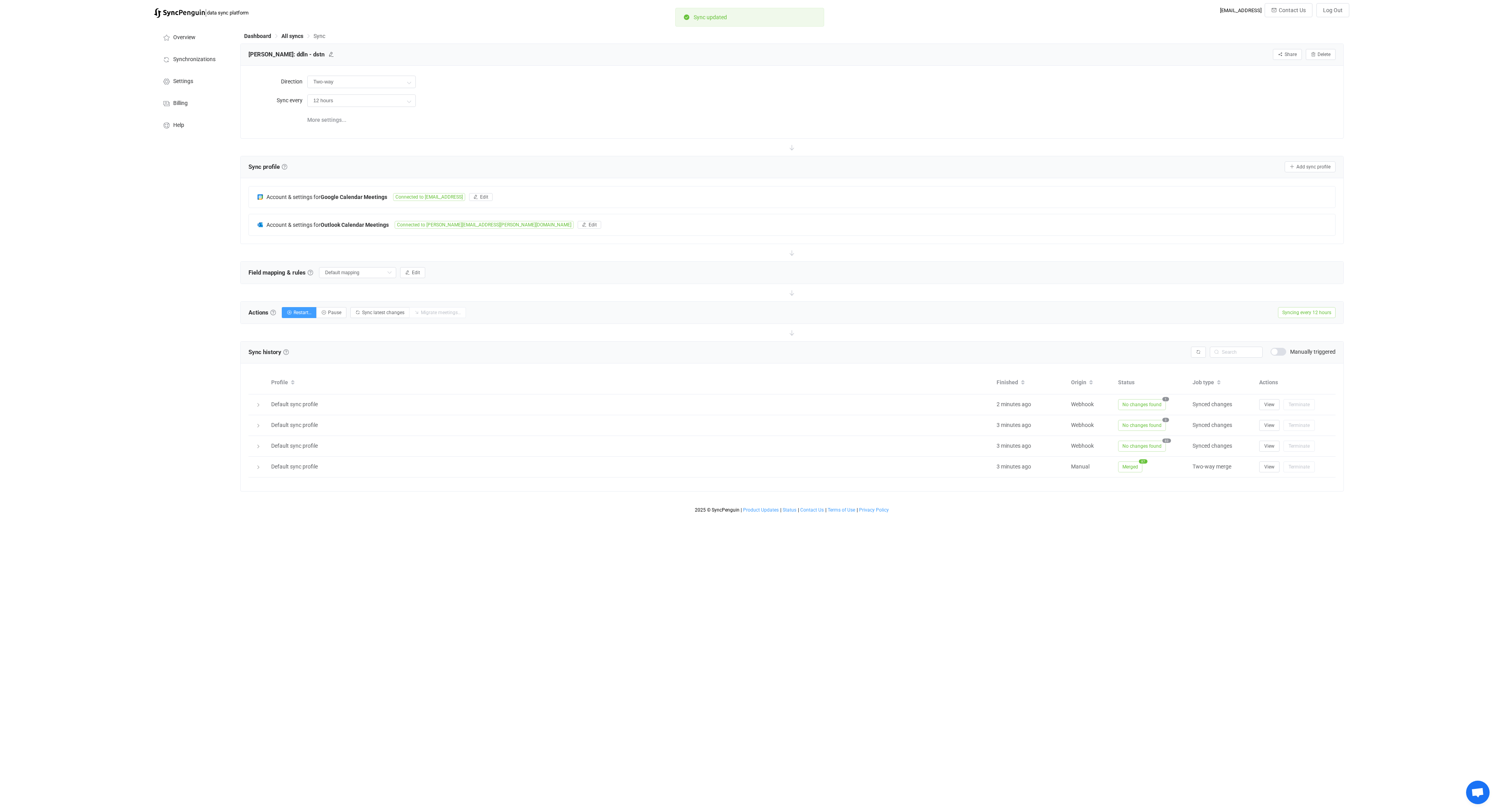
click at [514, 132] on div "Direction Two-way Two-way Google Outlook Outlook Google Sync every 12 hours Mor…" at bounding box center [792, 102] width 1103 height 72
click at [291, 35] on span "All syncs" at bounding box center [293, 36] width 22 height 6
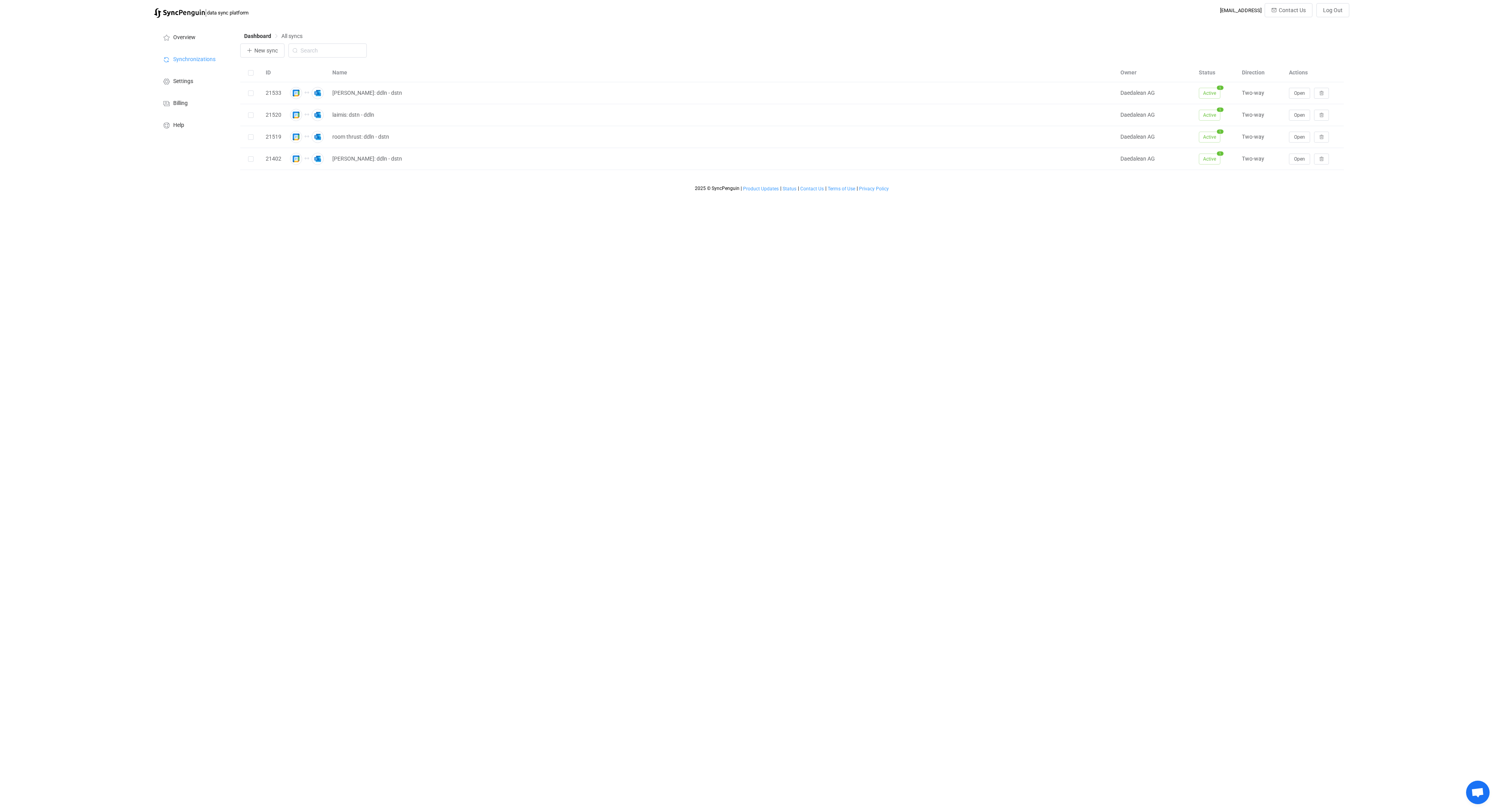
click at [243, 41] on div "Dashboard All syncs" at bounding box center [792, 38] width 1103 height 12
click at [258, 48] on span "New sync" at bounding box center [266, 50] width 23 height 6
click at [698, 137] on button "button" at bounding box center [694, 124] width 39 height 39
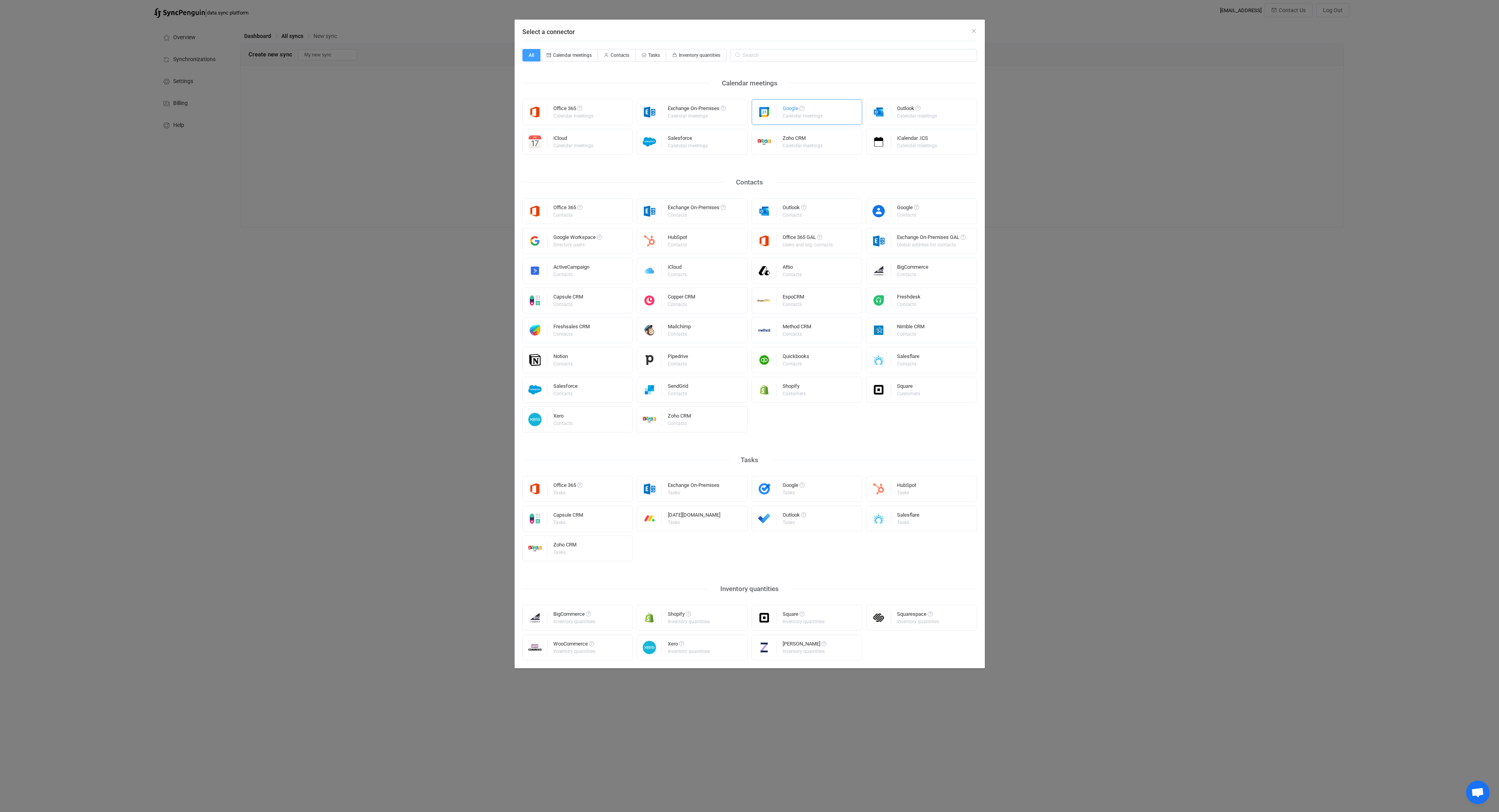
click at [788, 111] on div "Google" at bounding box center [803, 109] width 41 height 8
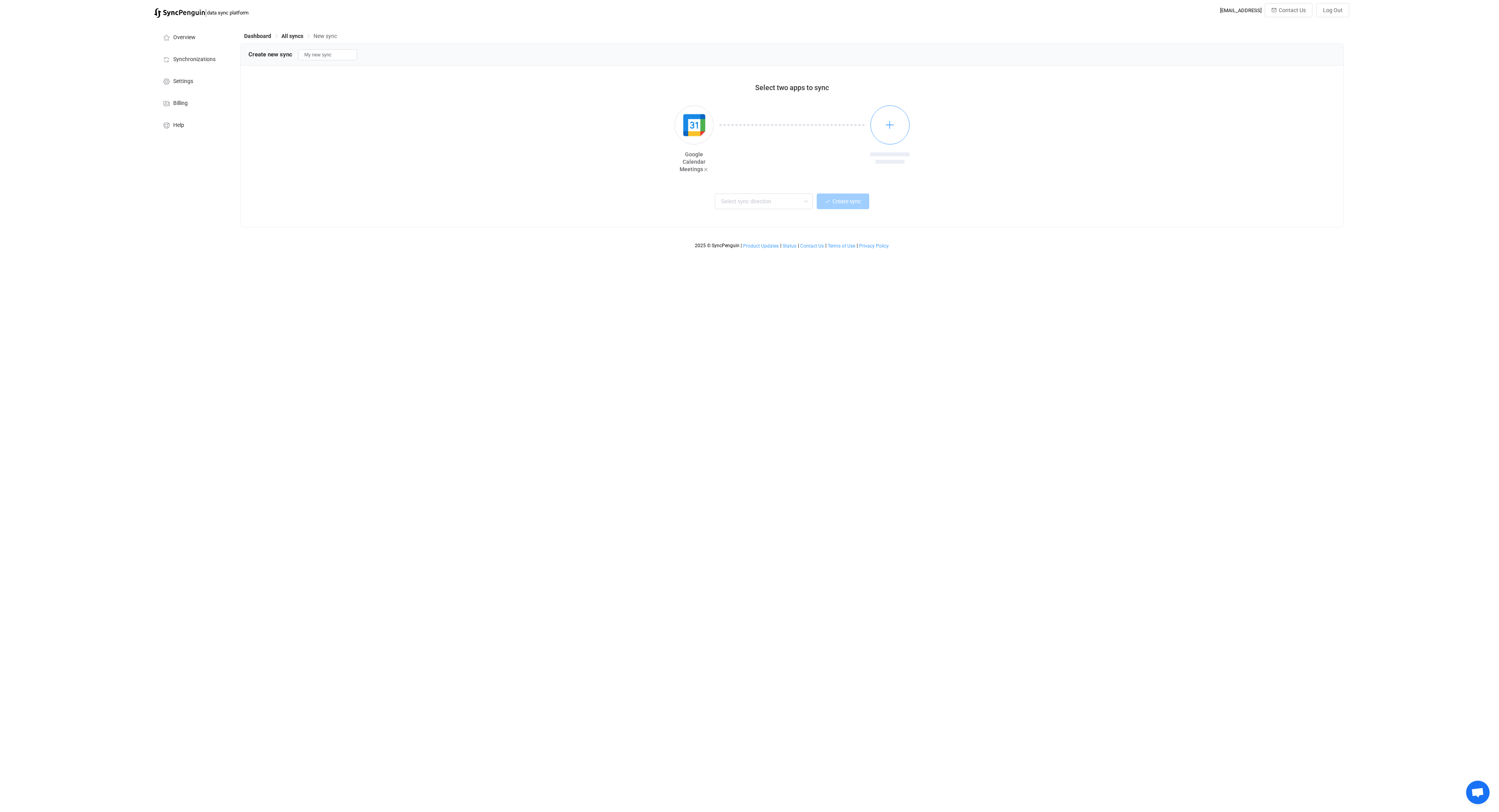
click at [899, 124] on button "button" at bounding box center [890, 124] width 39 height 39
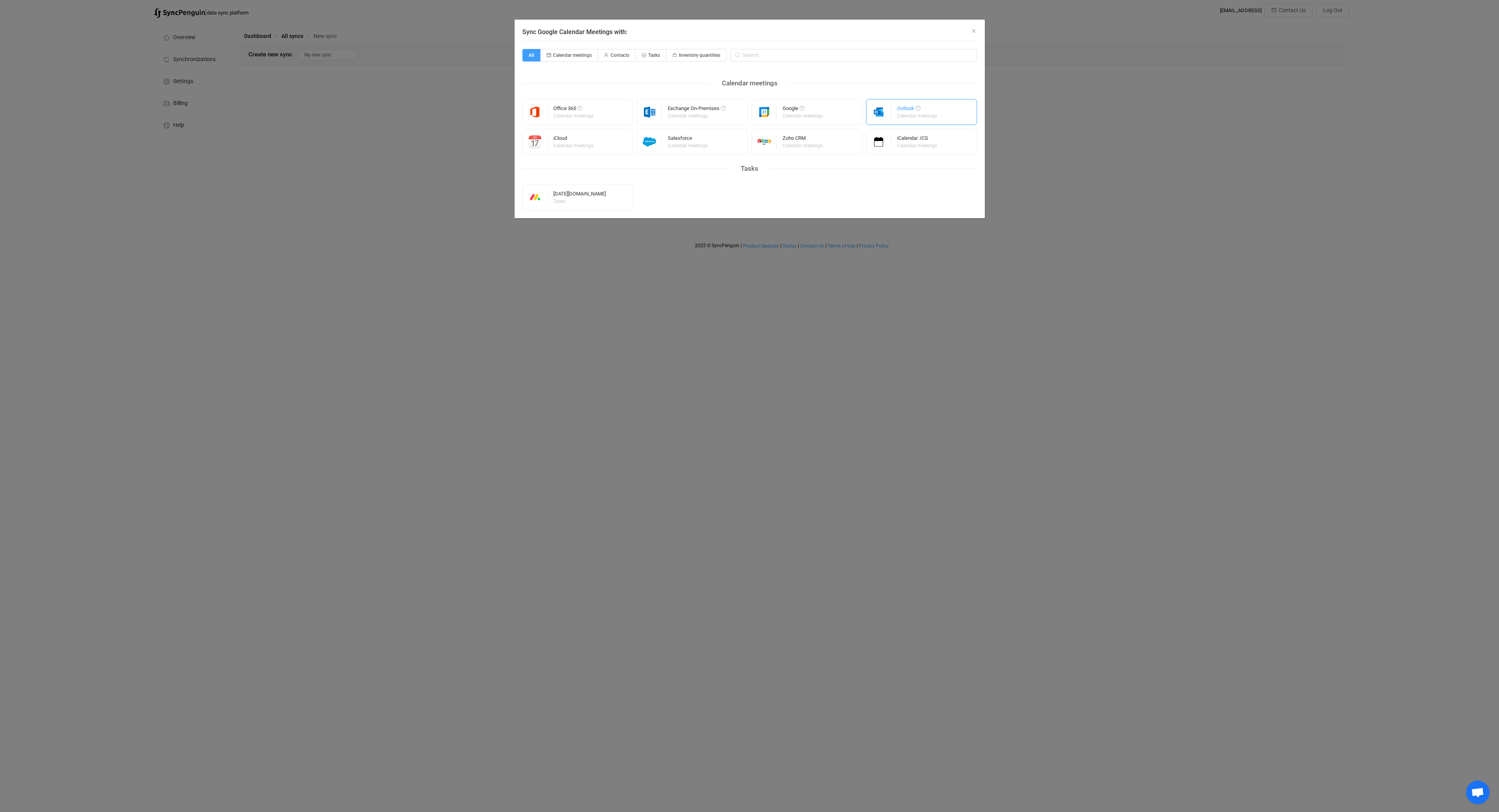
click at [920, 109] on span "Sync Google Calendar Meetings with:" at bounding box center [918, 108] width 5 height 5
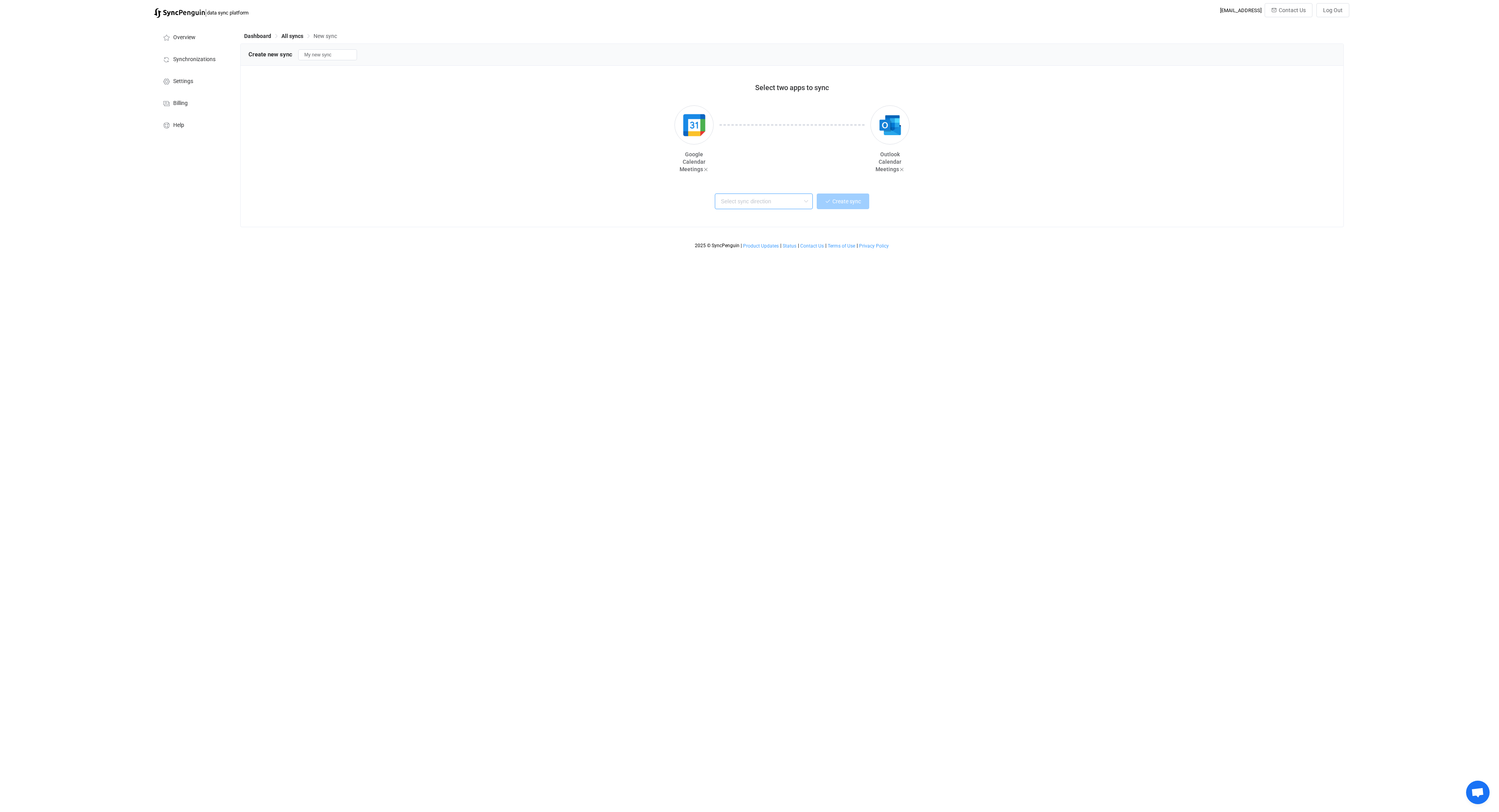
click at [782, 201] on input "text" at bounding box center [763, 201] width 98 height 16
click at [766, 230] on span "One or multiple two-way syncs" at bounding box center [756, 230] width 68 height 9
type input "Two-way"
click at [852, 200] on span "Create sync" at bounding box center [846, 201] width 29 height 6
type input "10 minutes"
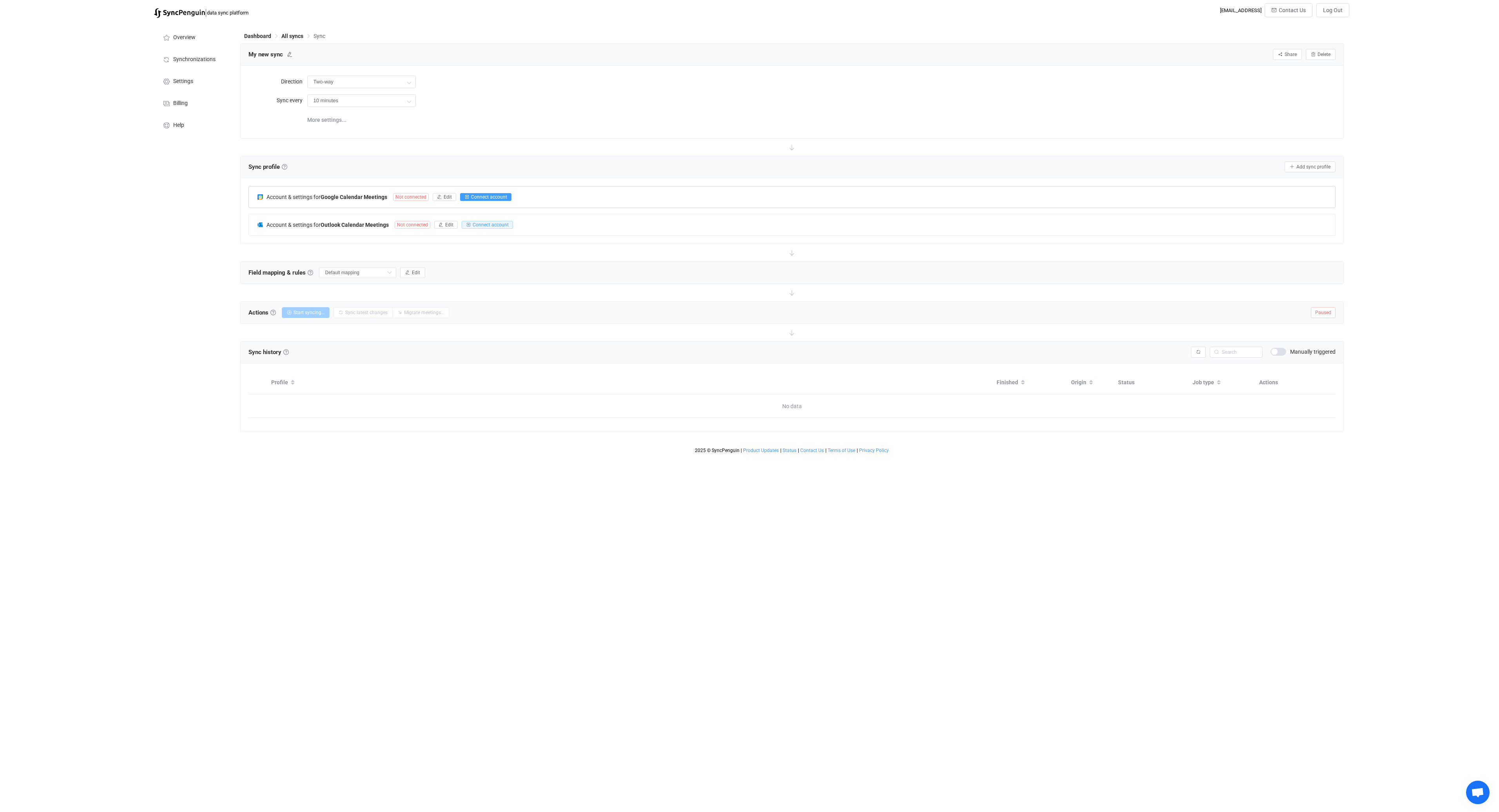
click at [479, 195] on span "Connect account" at bounding box center [489, 197] width 36 height 5
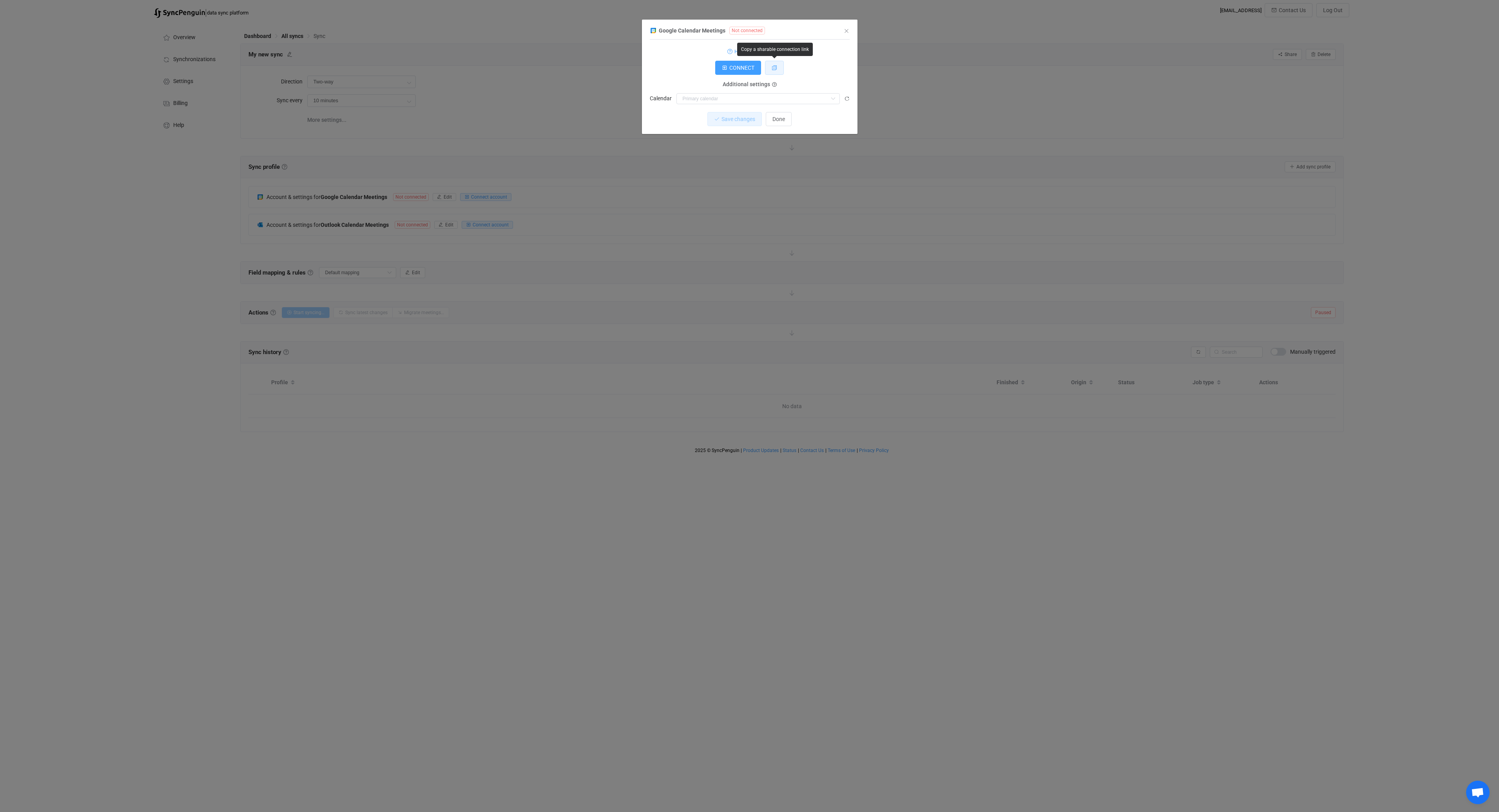
click at [773, 66] on icon "dialog" at bounding box center [774, 67] width 5 height 5
click at [784, 121] on span "Done" at bounding box center [779, 119] width 13 height 6
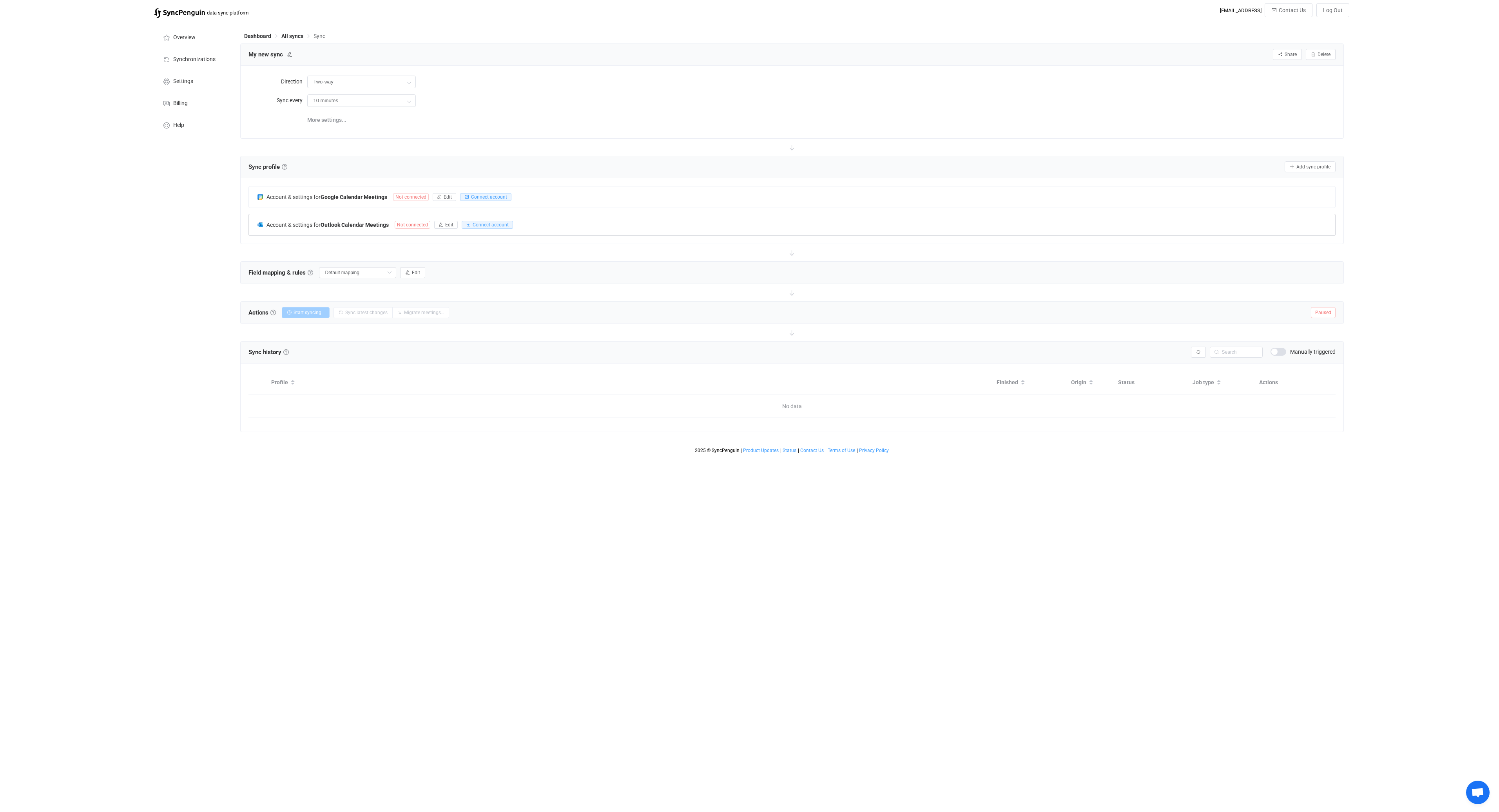
click at [538, 227] on div "Account & settings for Outlook Calendar Meetings Not connected Edit Connect acc…" at bounding box center [792, 225] width 1086 height 21
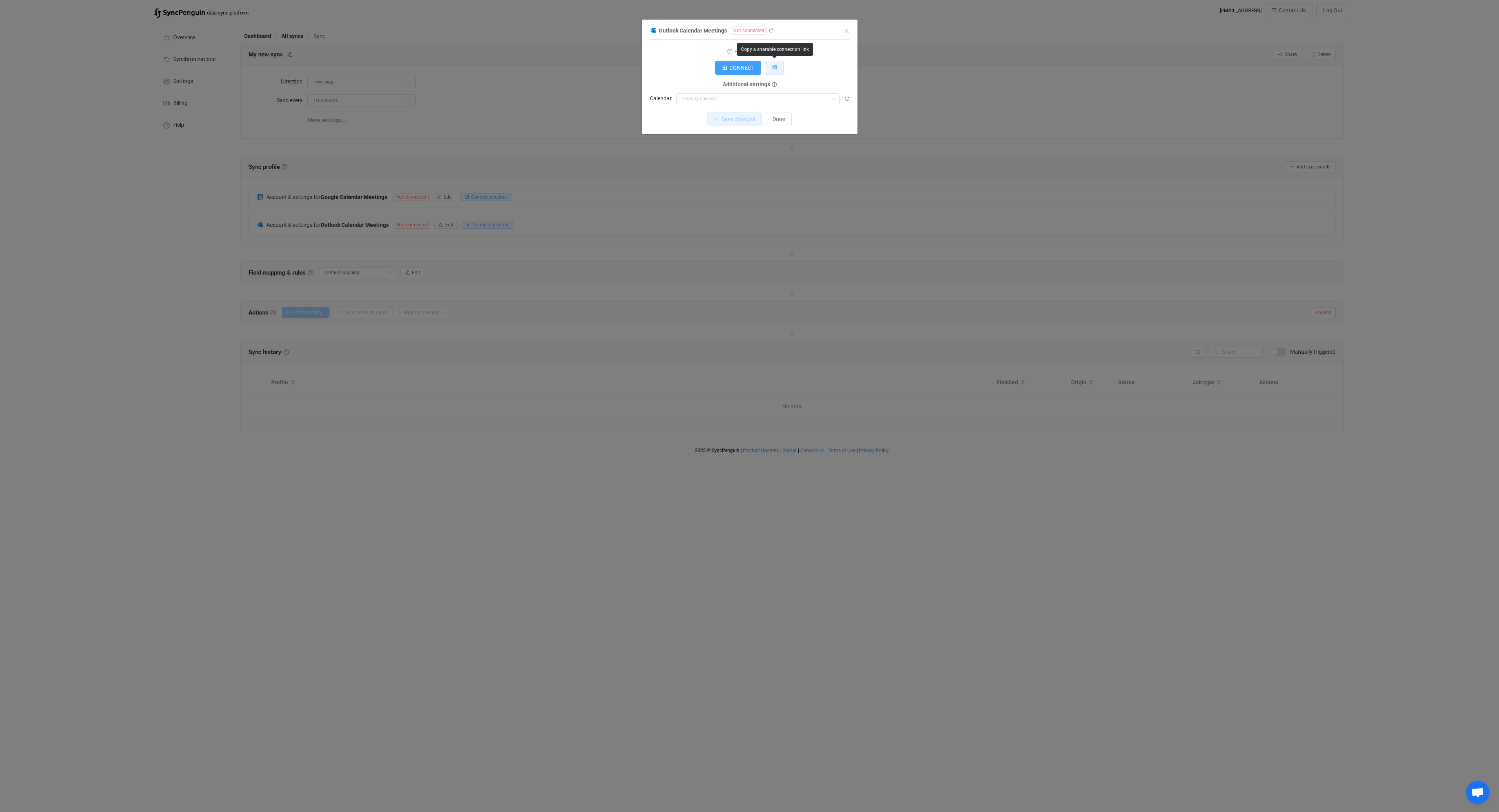
click at [774, 72] on button "dialog" at bounding box center [775, 67] width 19 height 14
click at [771, 30] on icon "dialog" at bounding box center [771, 30] width 5 height 5
click at [770, 31] on icon "dialog" at bounding box center [771, 30] width 5 height 5
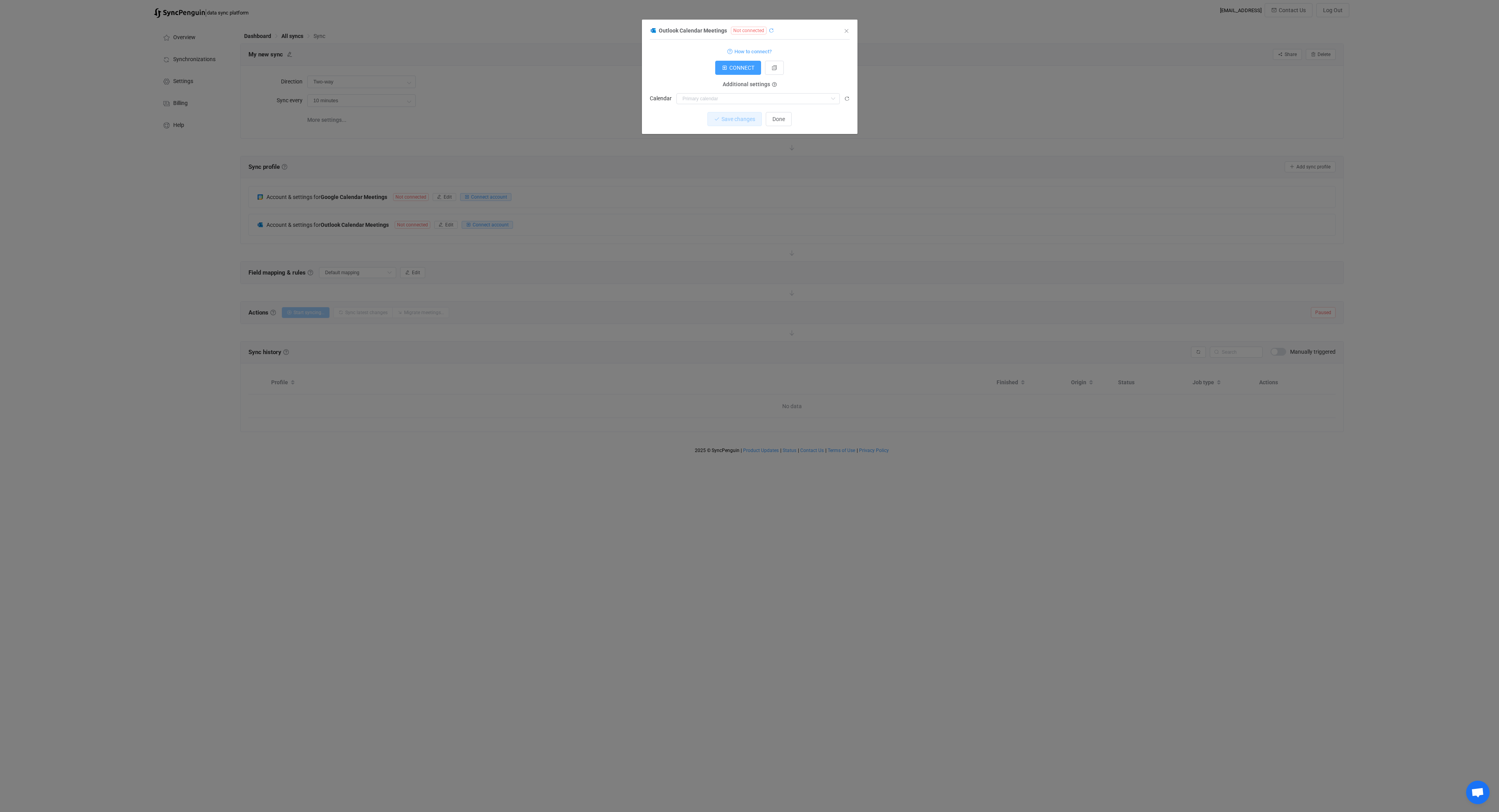
click at [770, 31] on icon "dialog" at bounding box center [771, 30] width 5 height 5
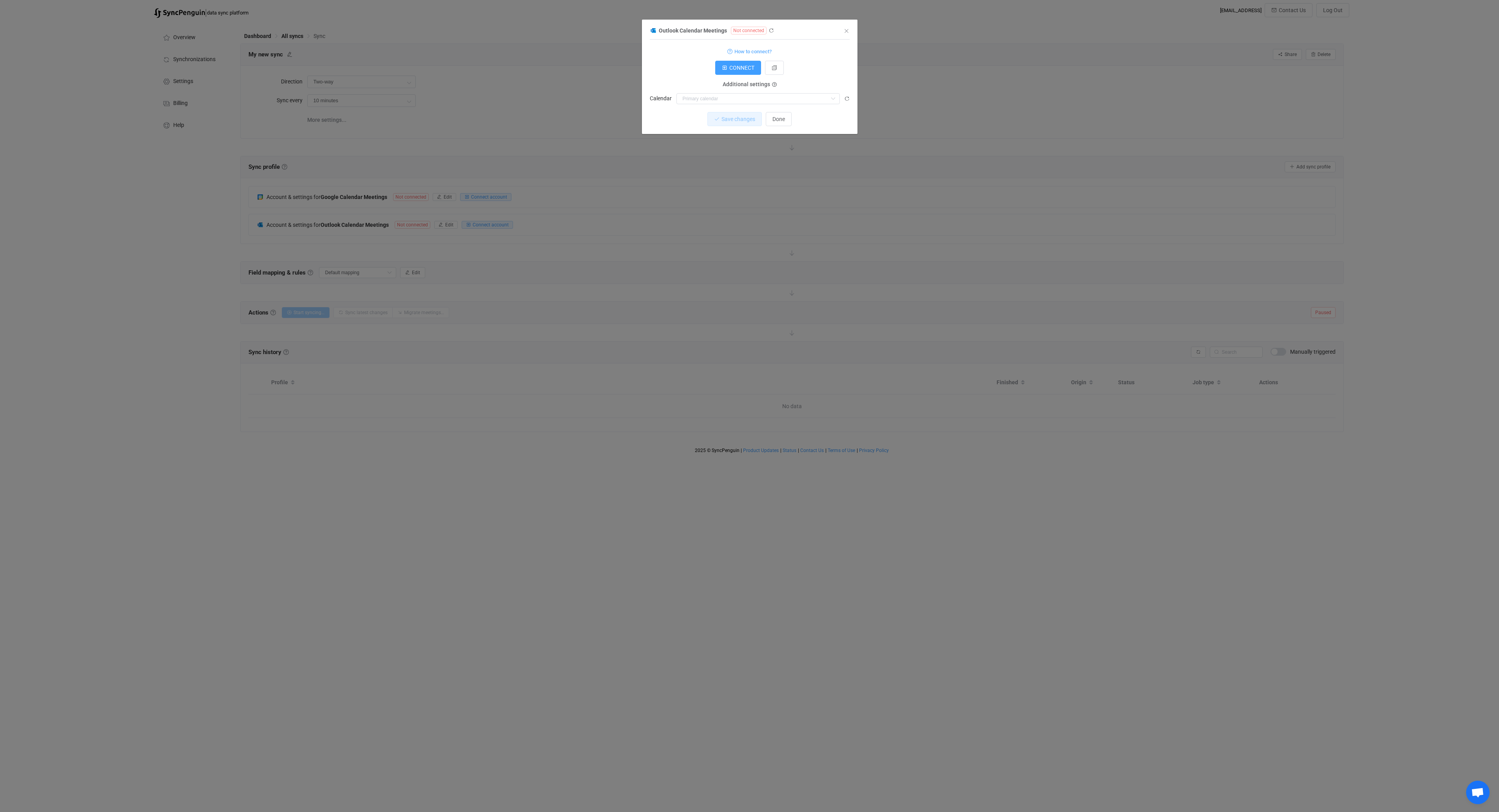
click at [770, 31] on icon "dialog" at bounding box center [771, 30] width 5 height 5
click at [771, 32] on icon "dialog" at bounding box center [771, 30] width 5 height 5
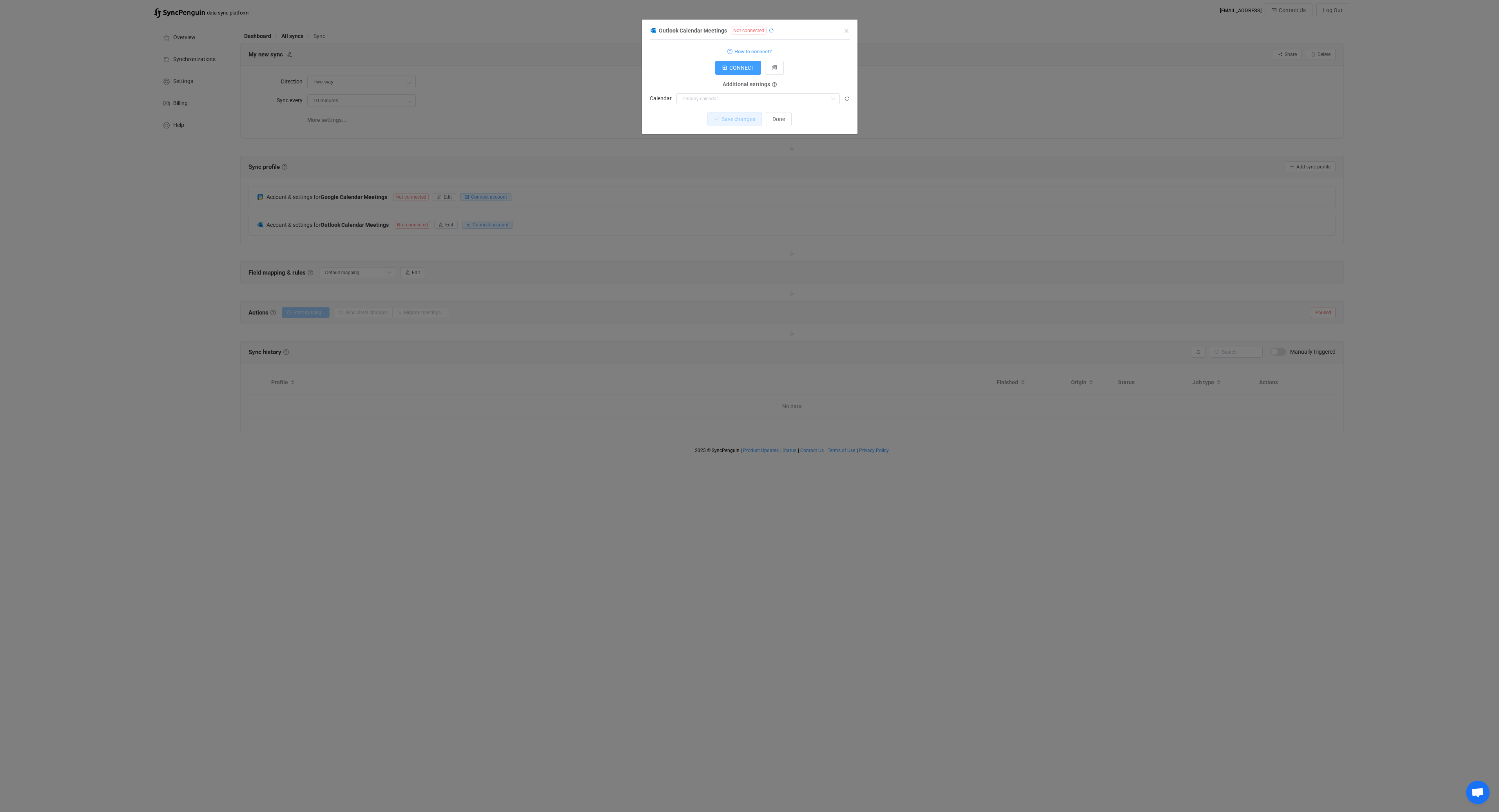
click at [771, 32] on icon "dialog" at bounding box center [771, 30] width 5 height 5
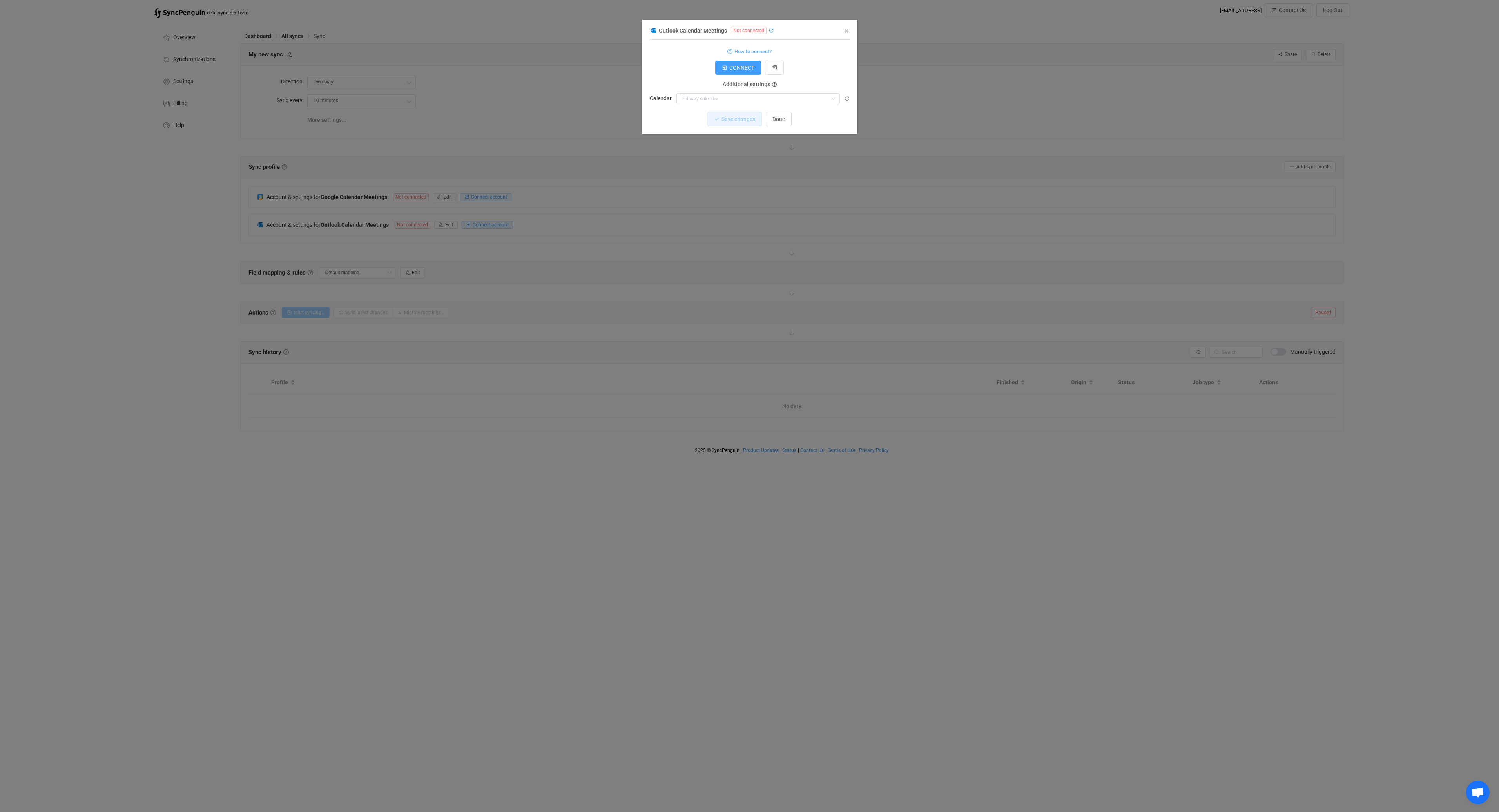
click at [771, 32] on icon "dialog" at bounding box center [771, 30] width 5 height 5
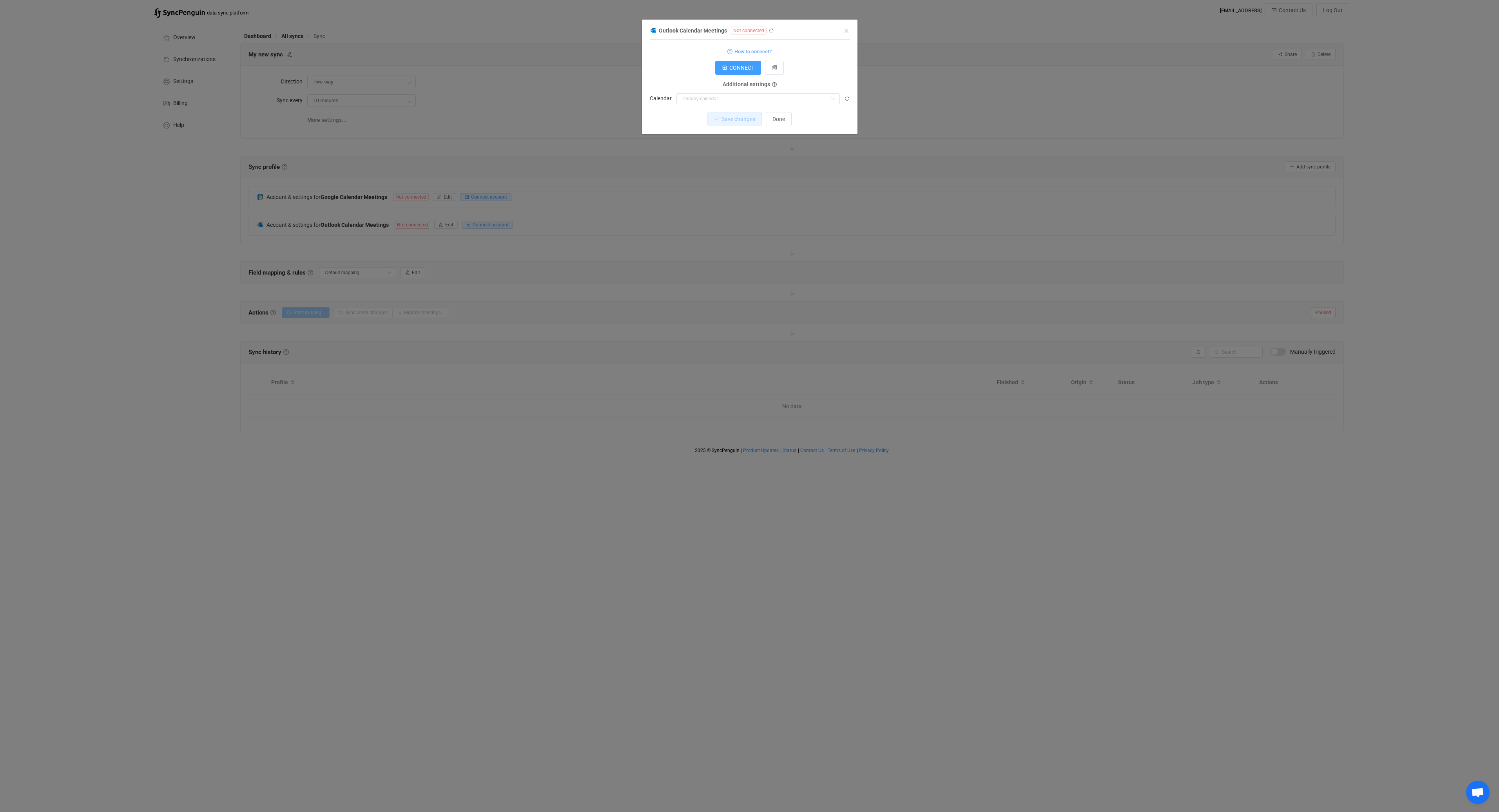
click at [771, 32] on icon "dialog" at bounding box center [771, 30] width 5 height 5
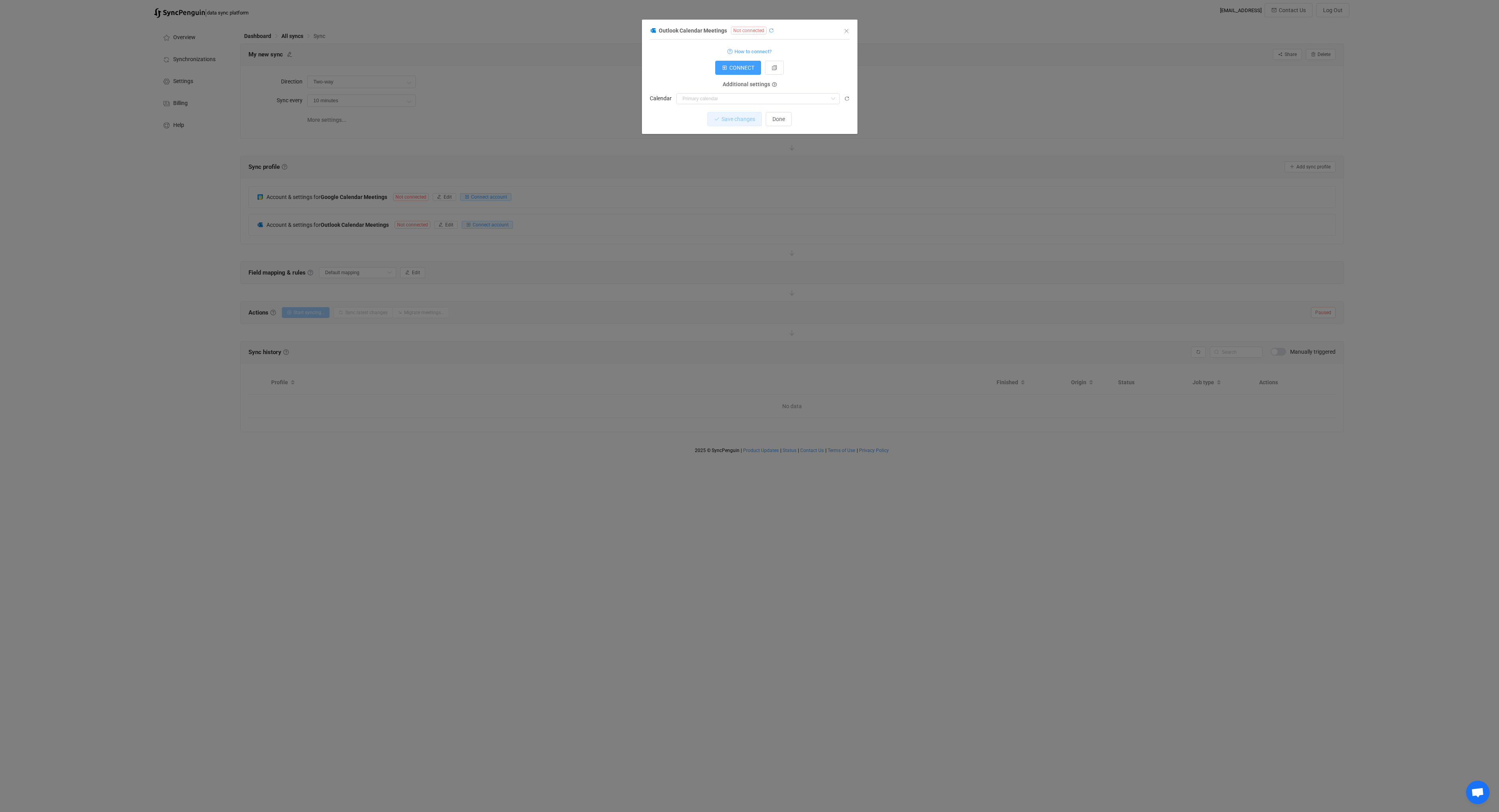
click at [771, 32] on icon "dialog" at bounding box center [771, 30] width 5 height 5
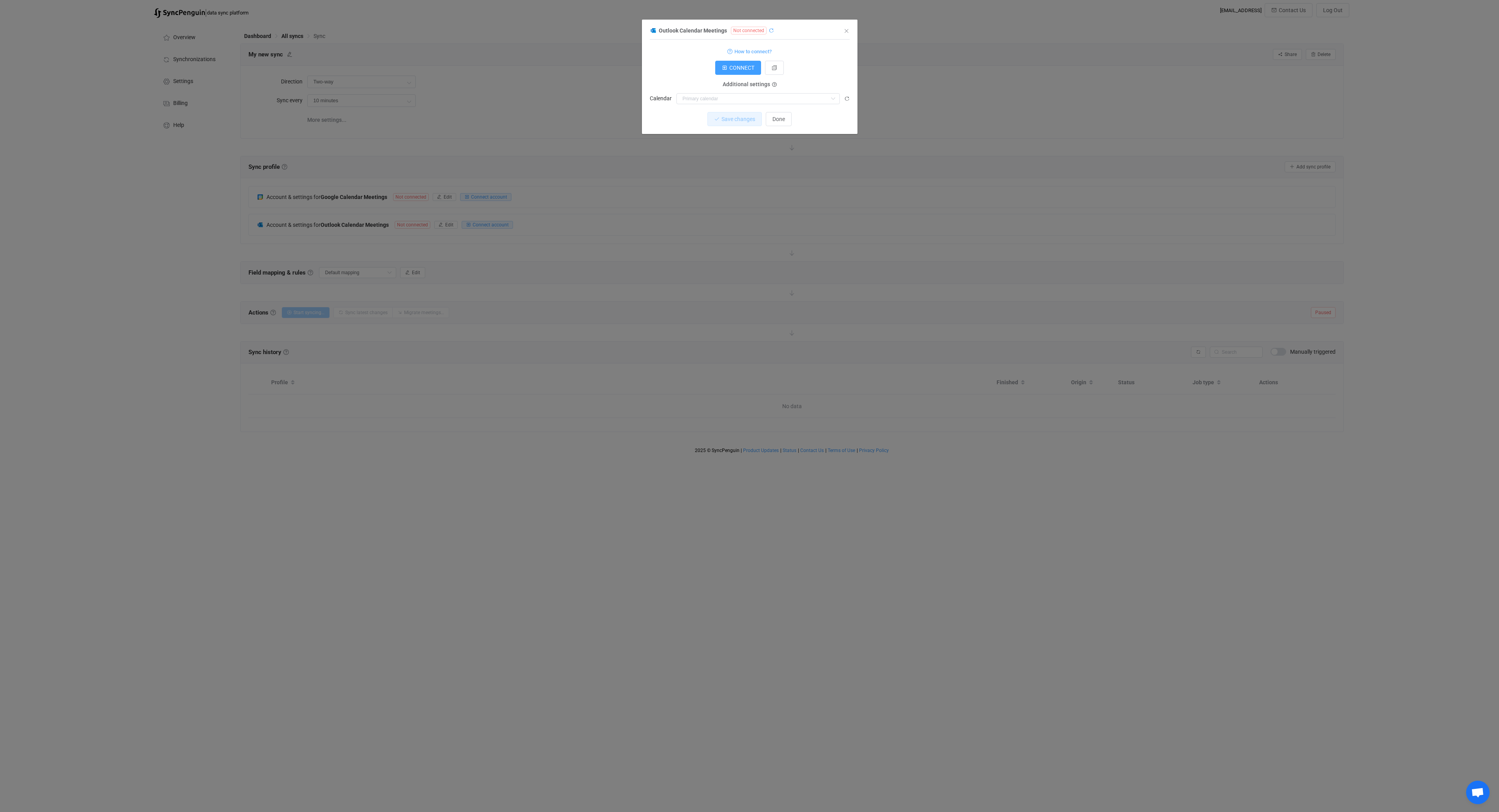
click at [771, 32] on icon "dialog" at bounding box center [771, 30] width 5 height 5
click at [777, 119] on span "Done" at bounding box center [779, 119] width 13 height 6
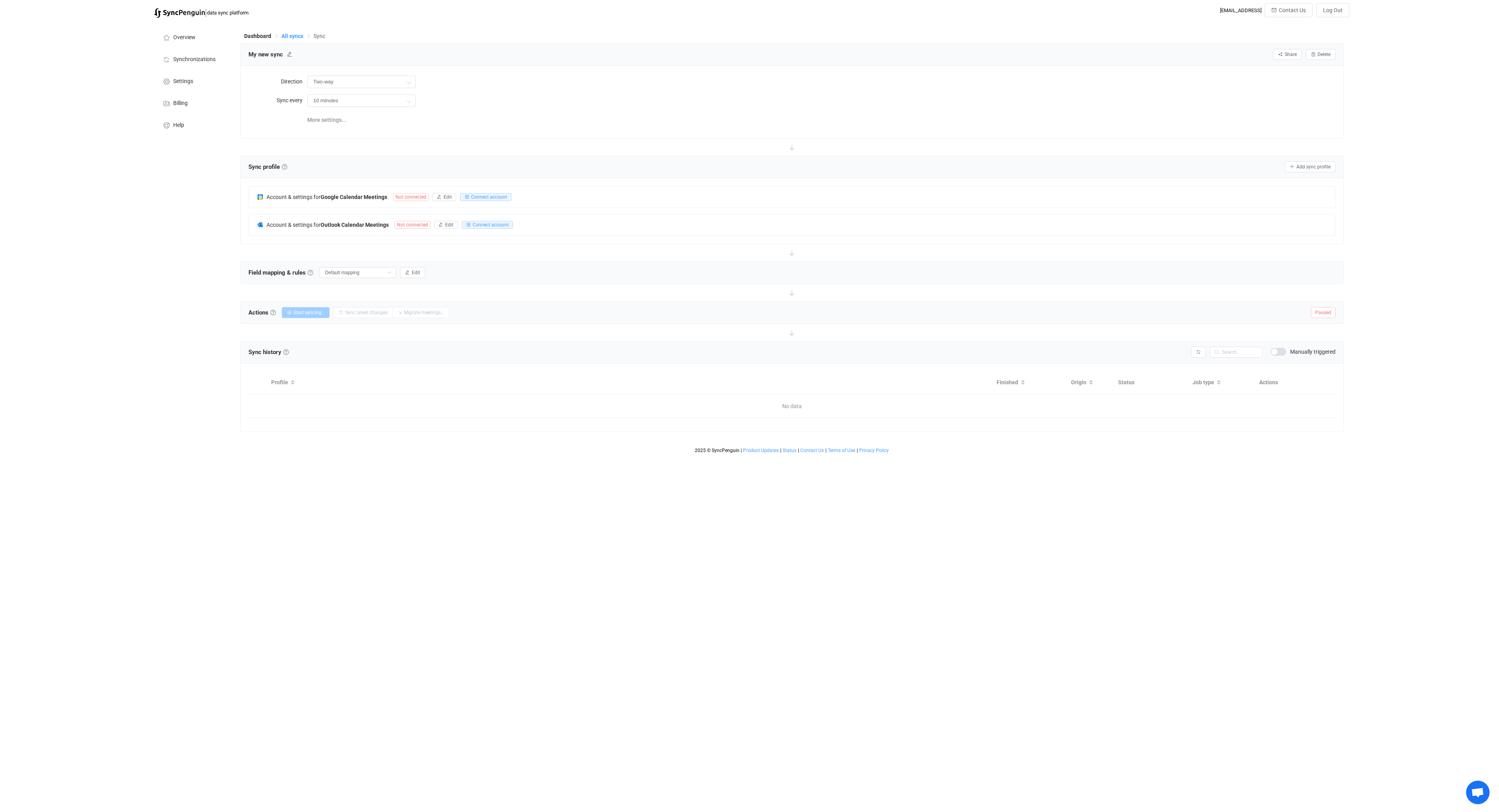
click at [293, 37] on span "All syncs" at bounding box center [293, 36] width 22 height 6
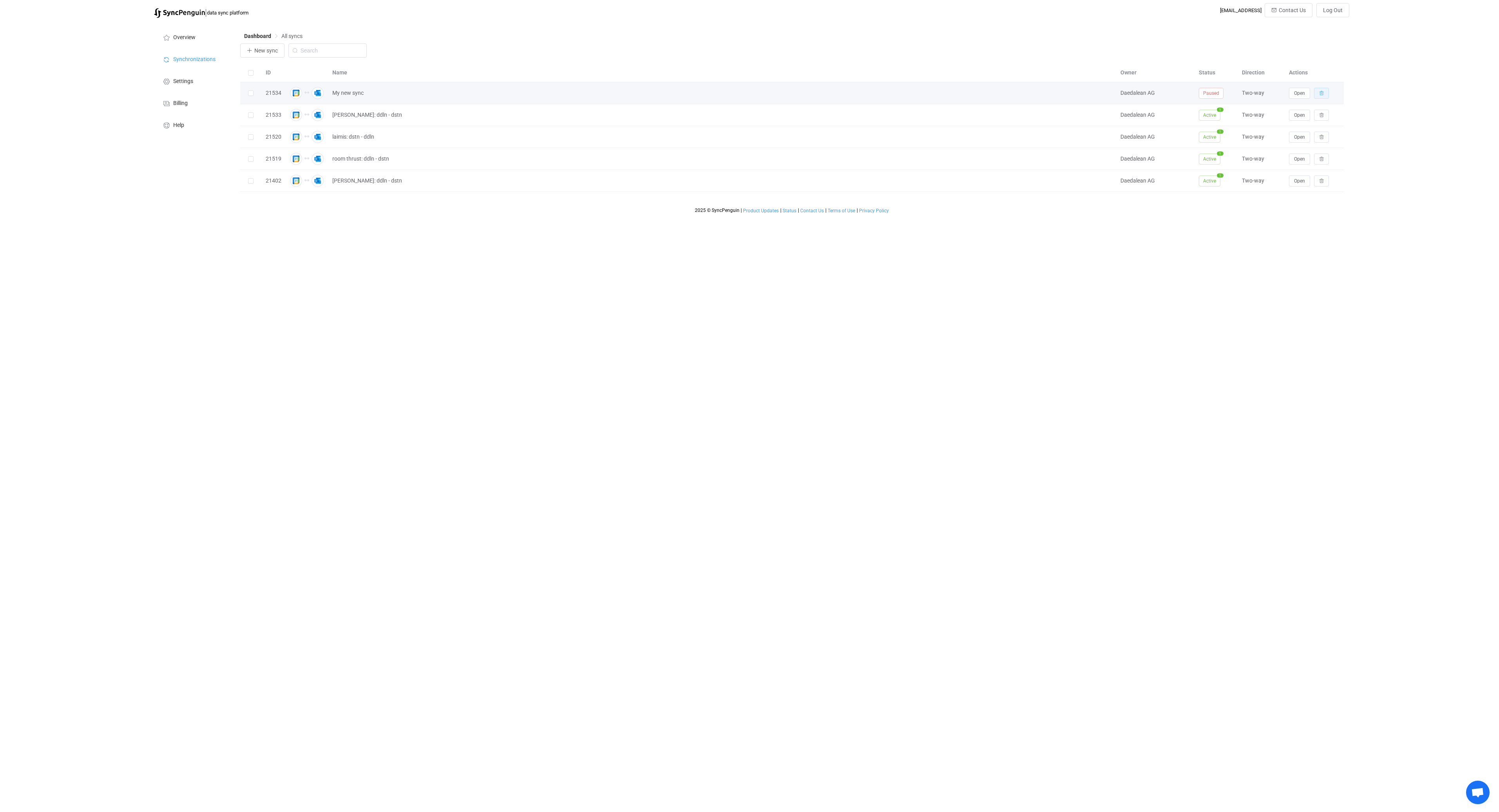
click at [1322, 95] on icon "button" at bounding box center [1322, 93] width 5 height 5
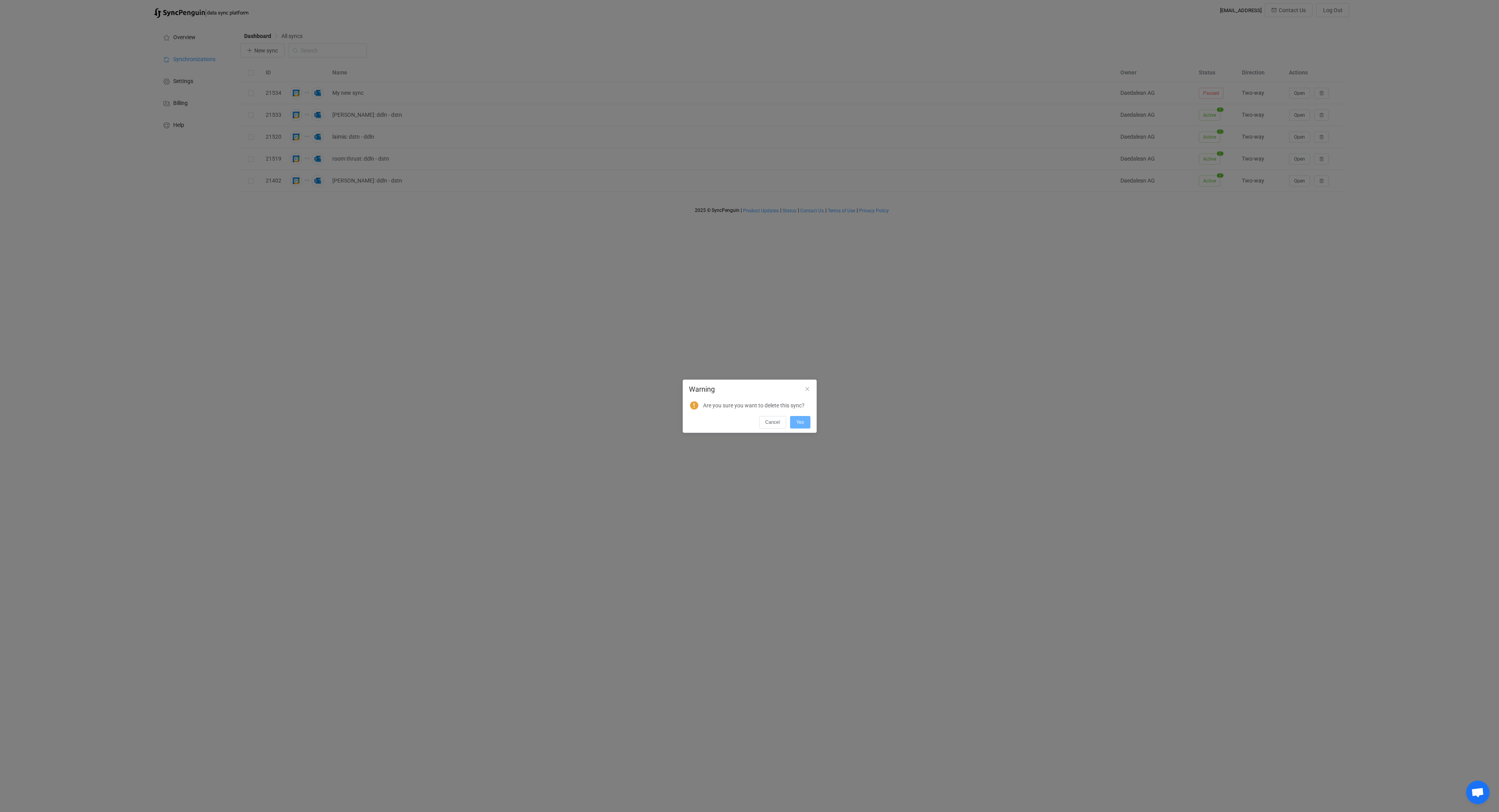
click at [800, 422] on span "Yes" at bounding box center [800, 422] width 8 height 5
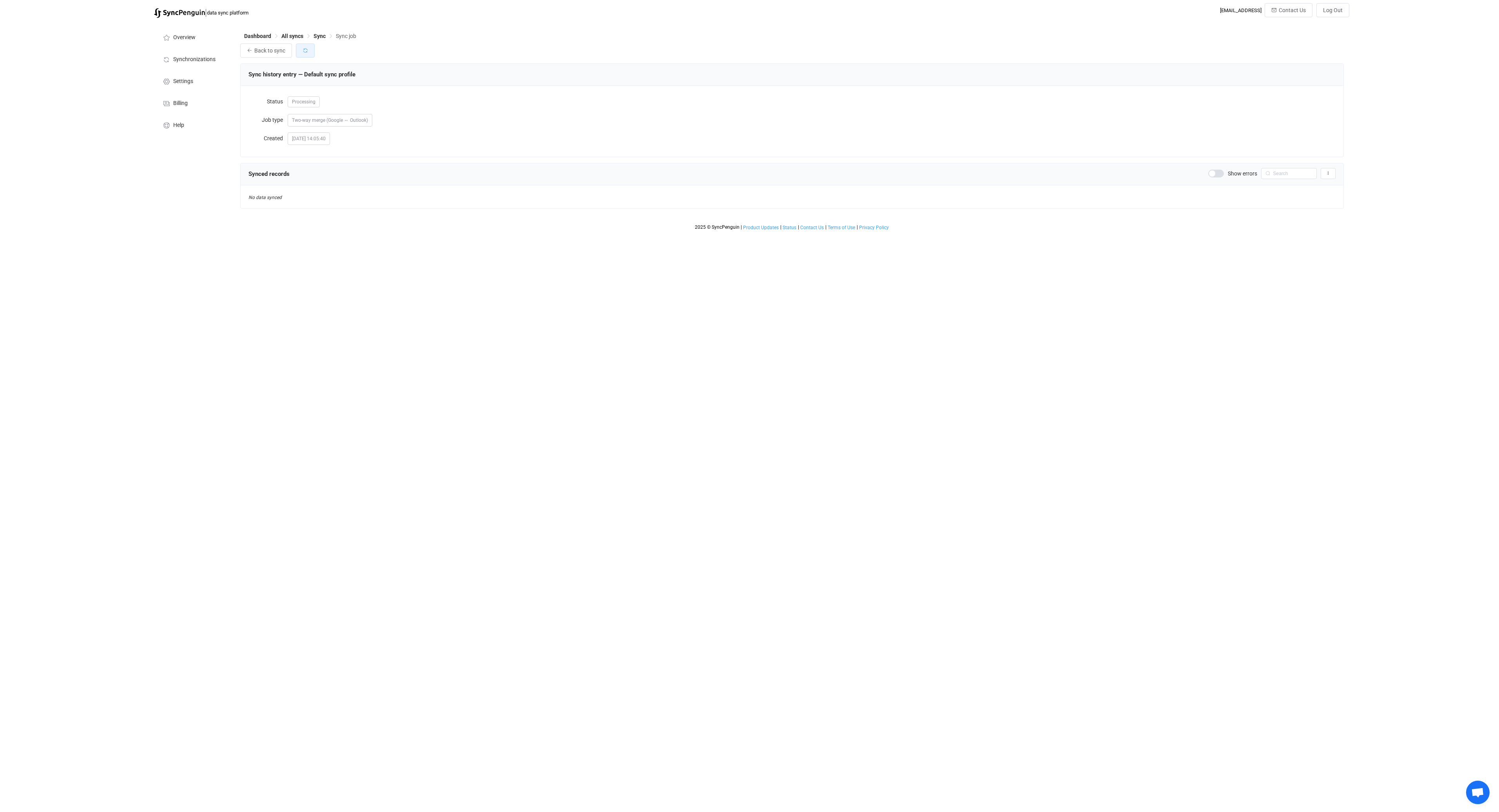
click at [307, 49] on icon "button" at bounding box center [305, 50] width 5 height 5
click at [324, 38] on span "Sync" at bounding box center [319, 36] width 12 height 6
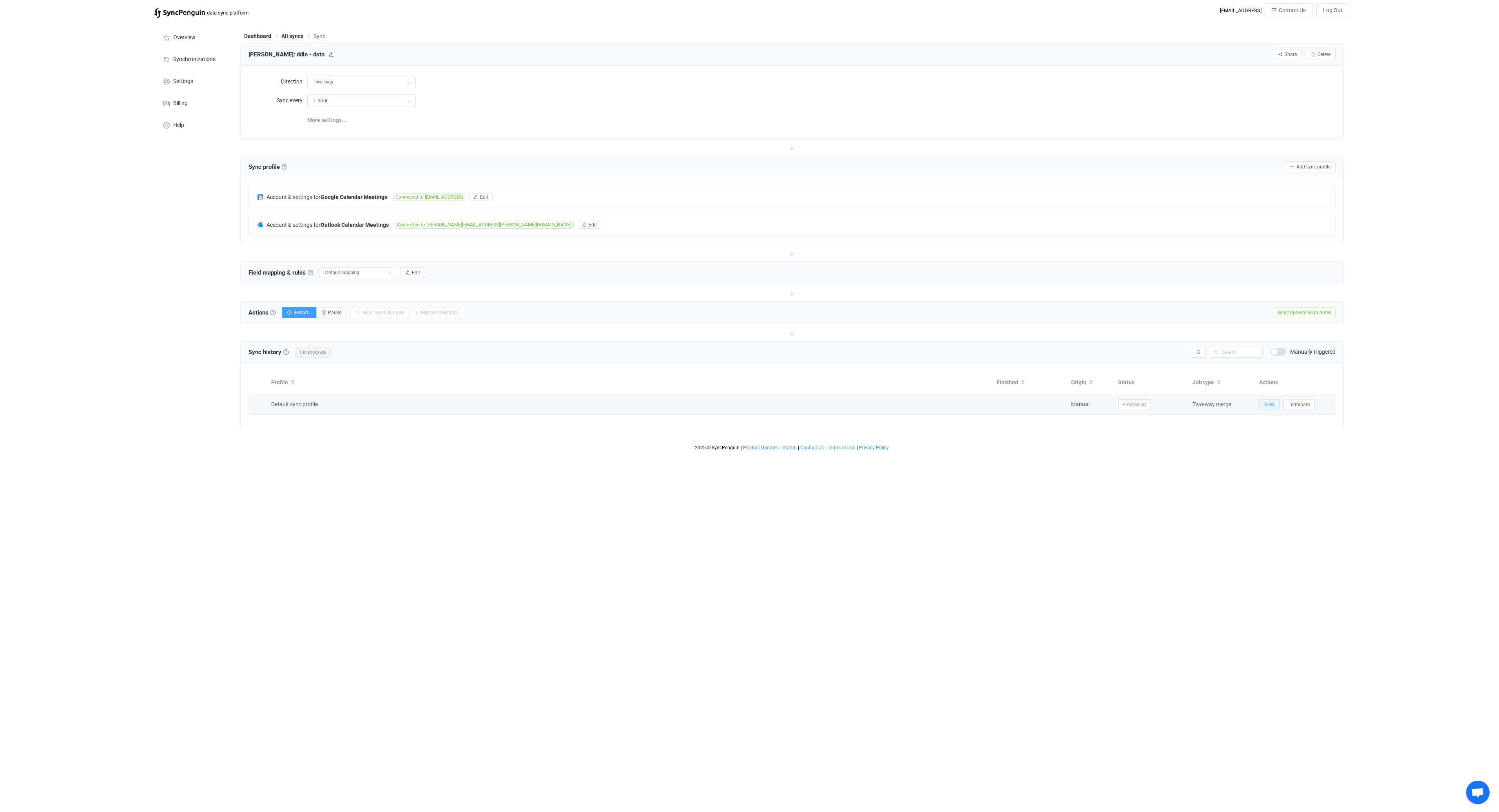
click at [1264, 405] on span "View" at bounding box center [1270, 404] width 10 height 5
type input "12 hours"
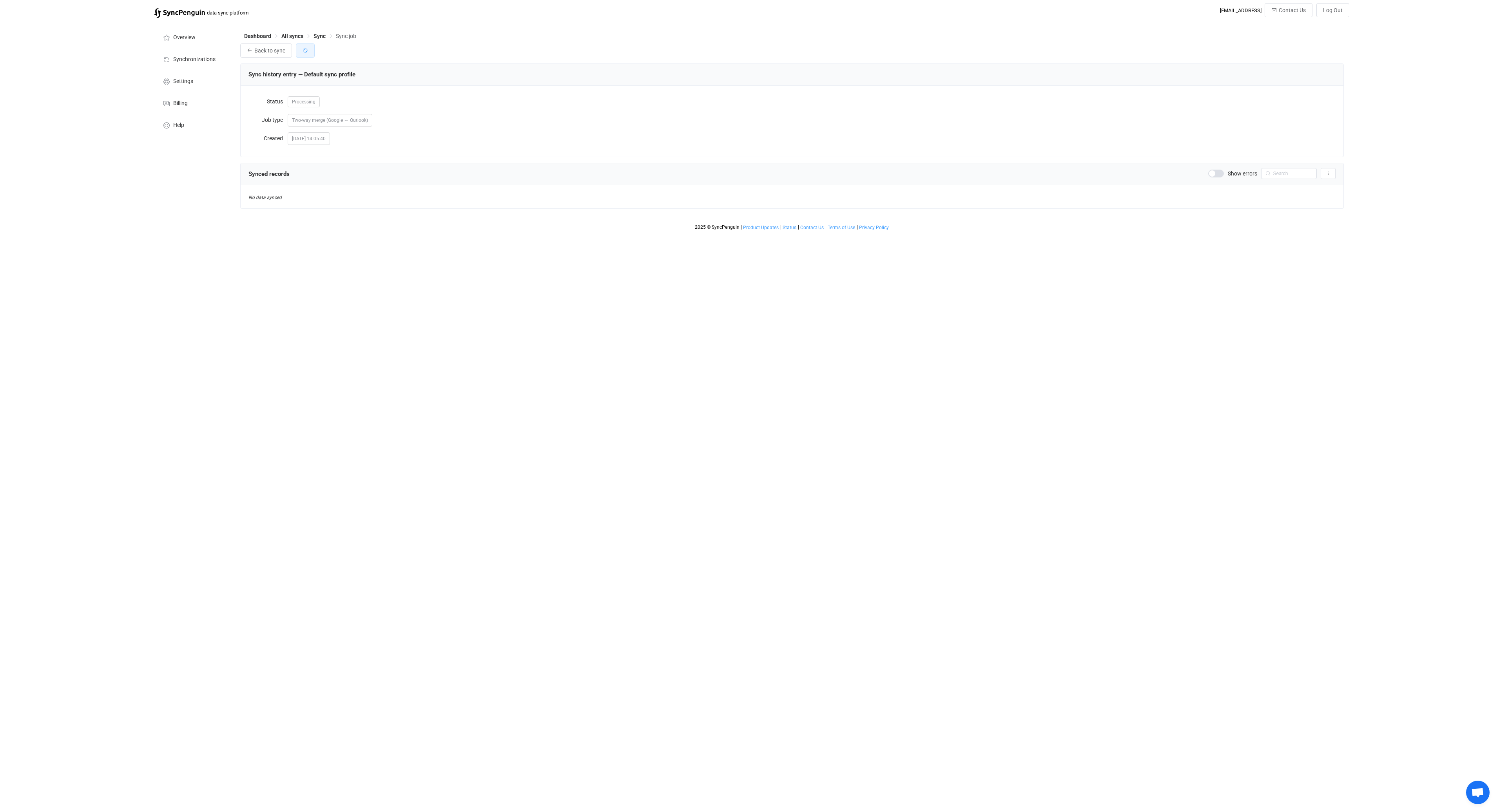
click at [308, 51] on button "button" at bounding box center [305, 51] width 19 height 14
click at [272, 51] on span "Back to sync" at bounding box center [269, 50] width 31 height 6
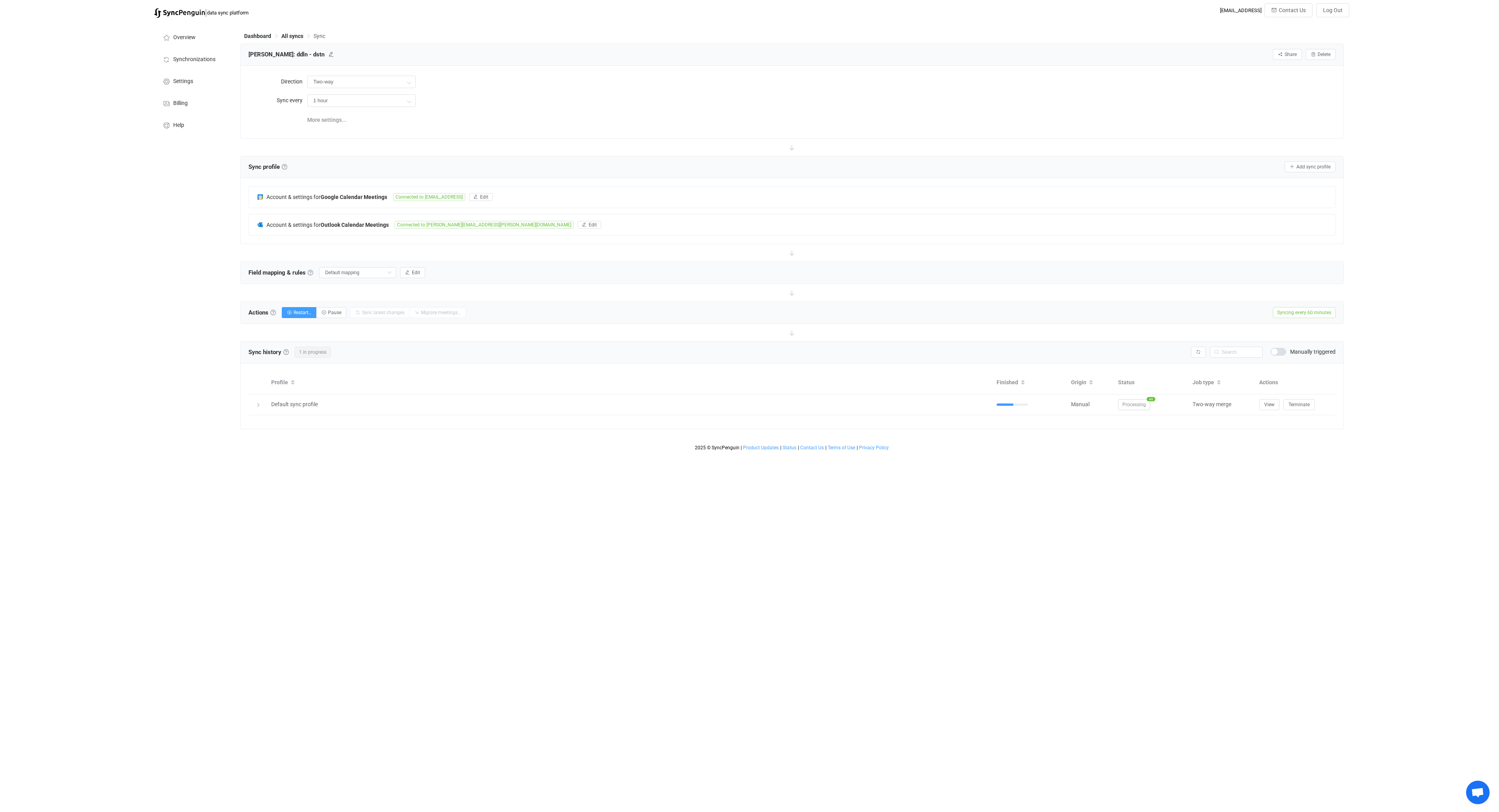
type input "12 hours"
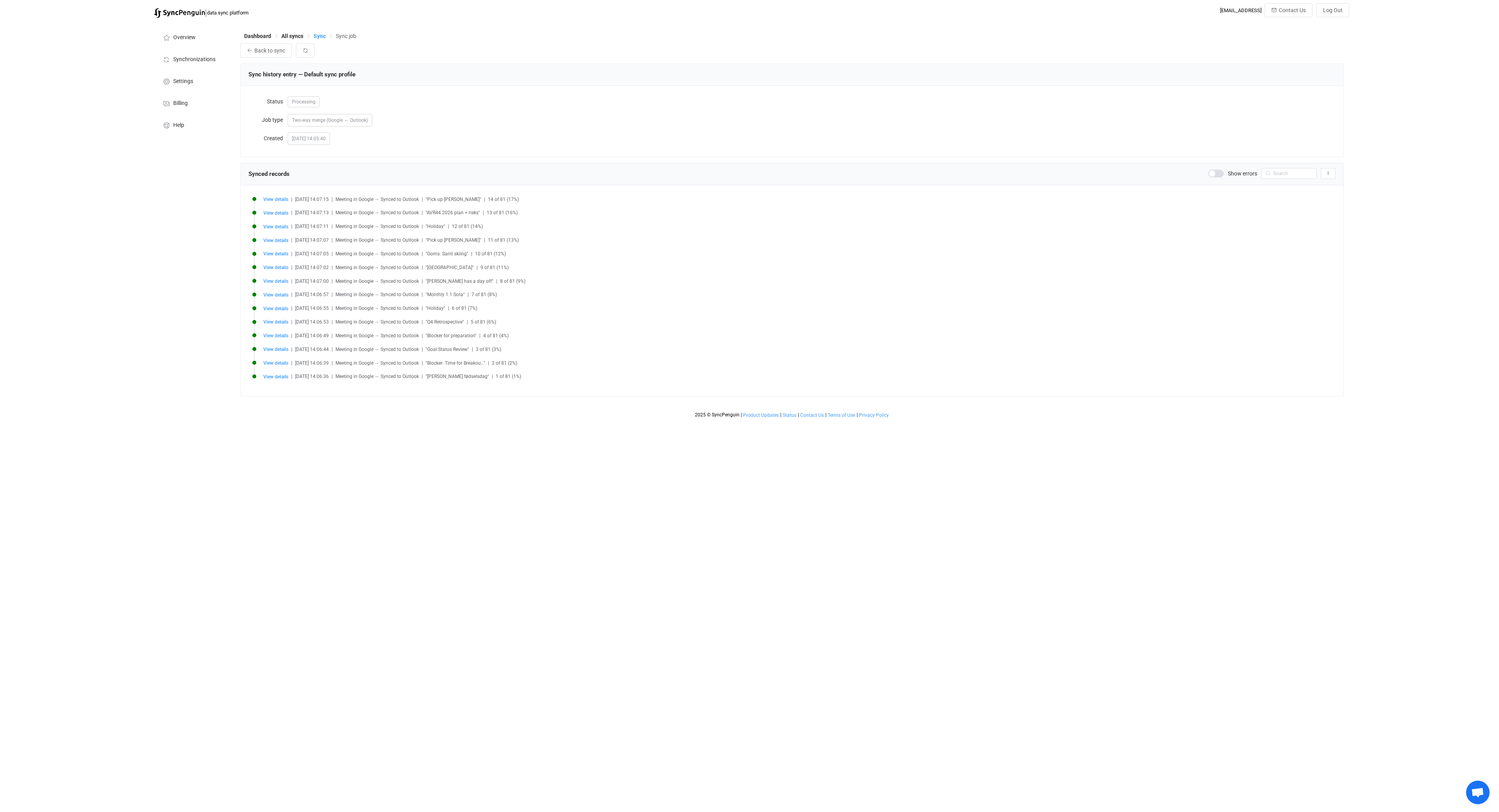
click at [321, 38] on span "Sync" at bounding box center [319, 36] width 12 height 6
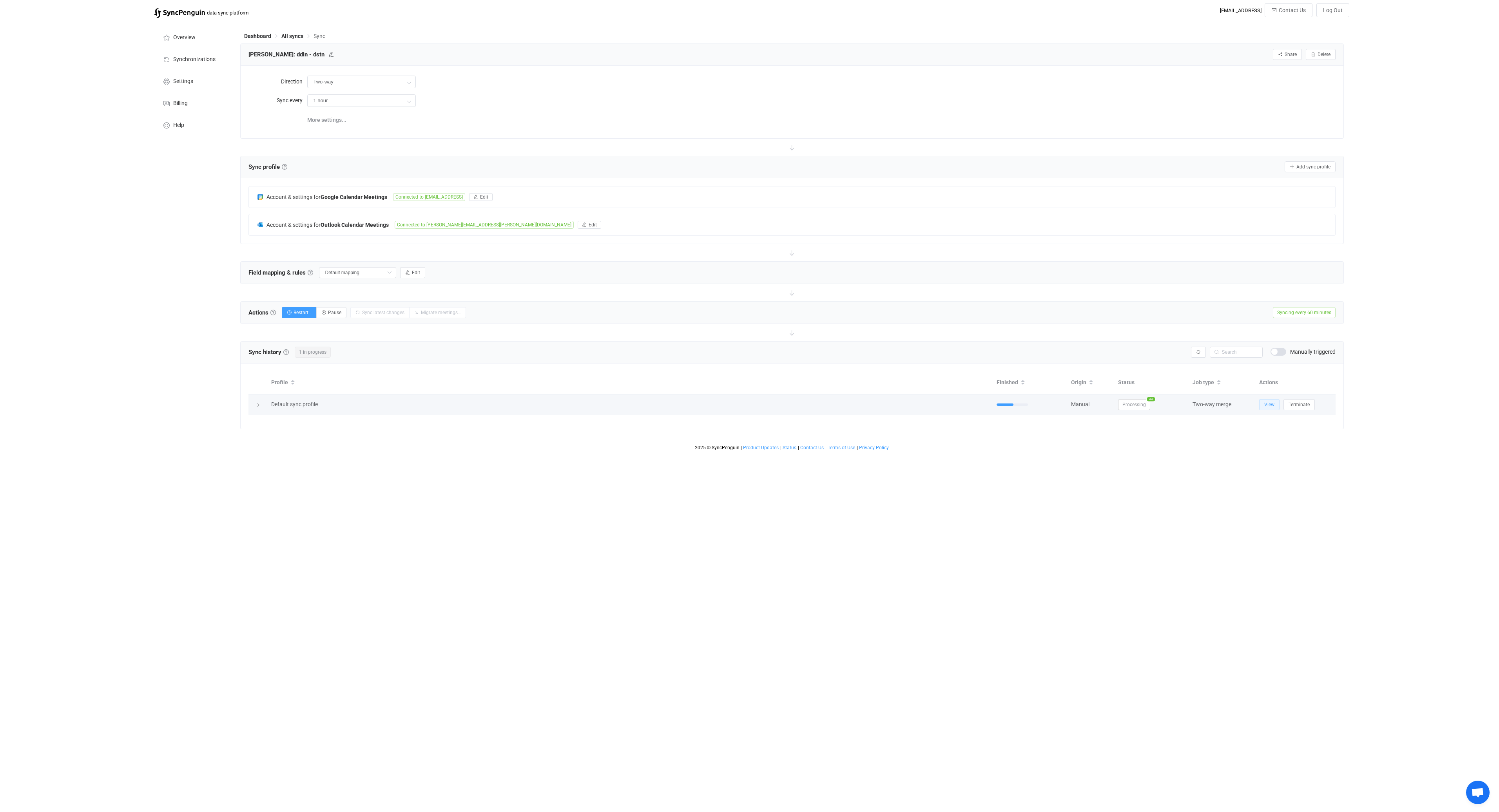
click at [1262, 401] on button "View" at bounding box center [1269, 404] width 20 height 11
type input "12 hours"
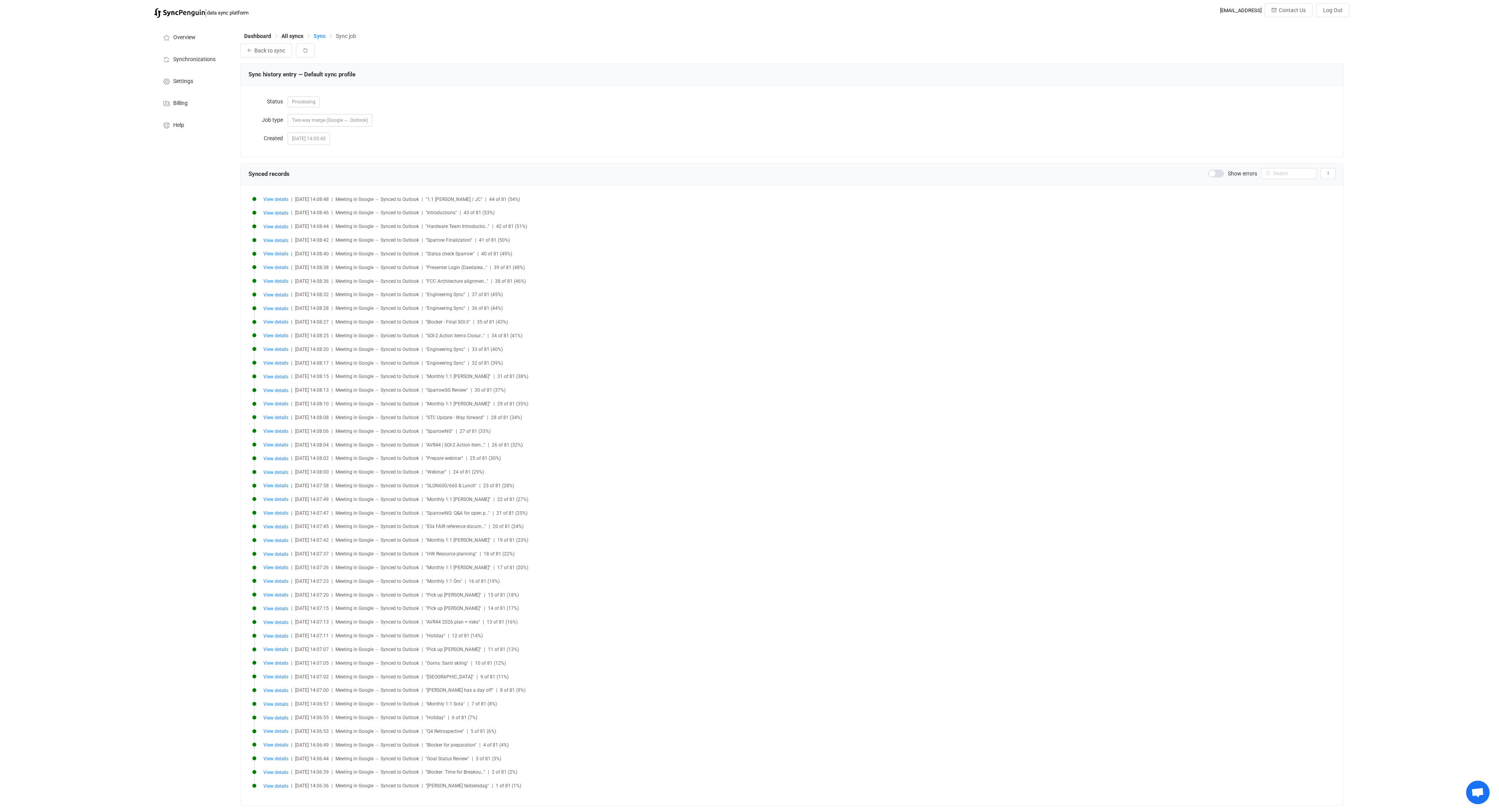
click at [324, 35] on span "Sync" at bounding box center [319, 36] width 12 height 6
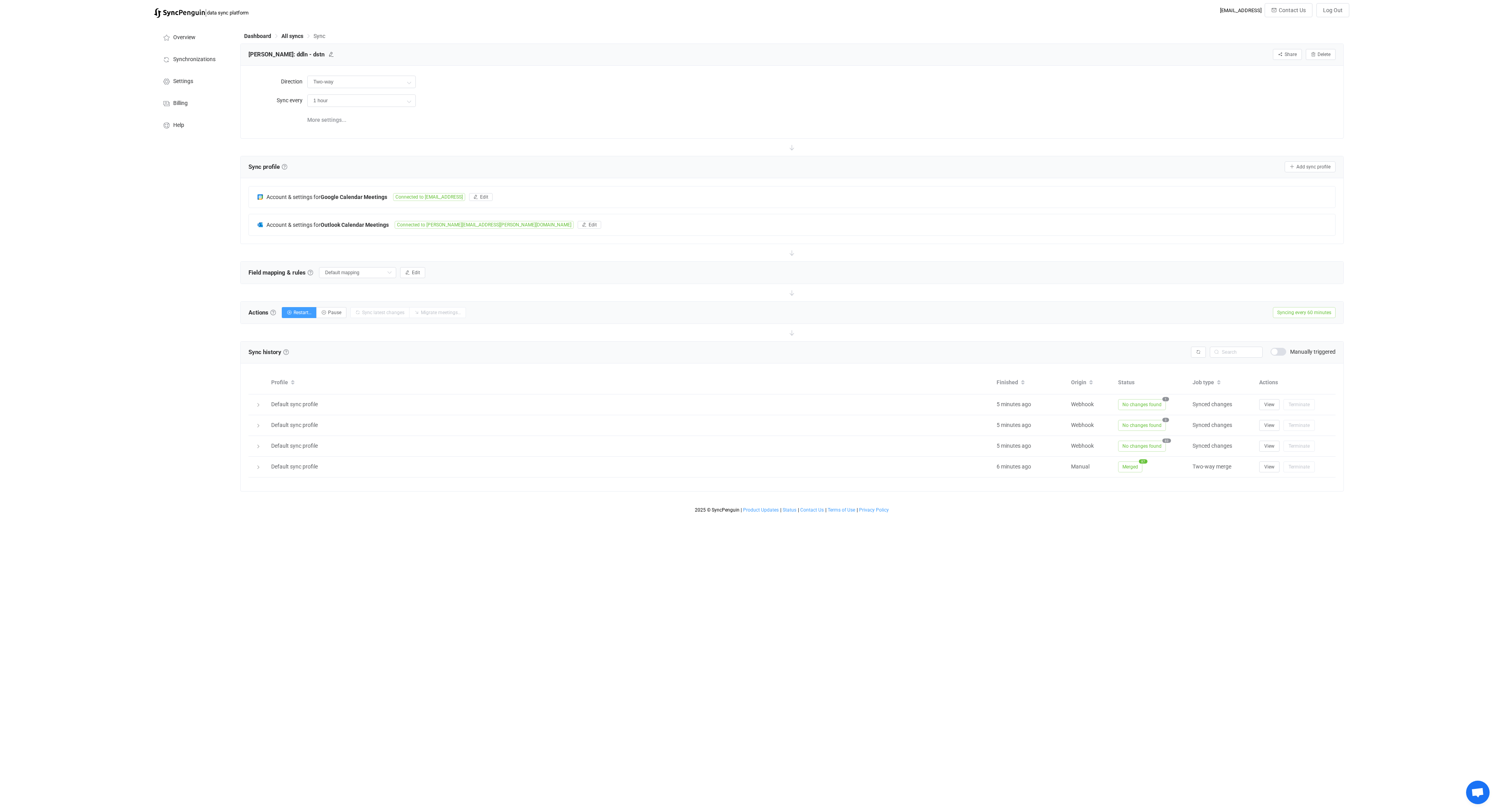
type input "12 hours"
